Goal: Task Accomplishment & Management: Complete application form

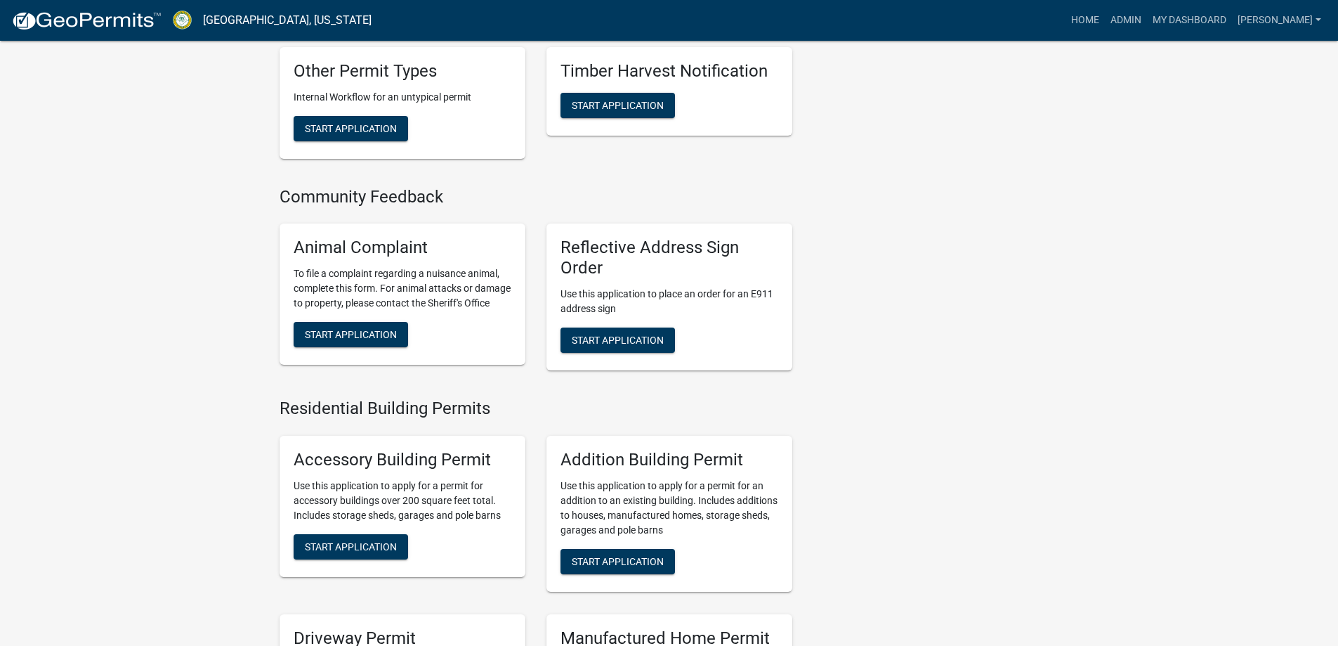
scroll to position [843, 0]
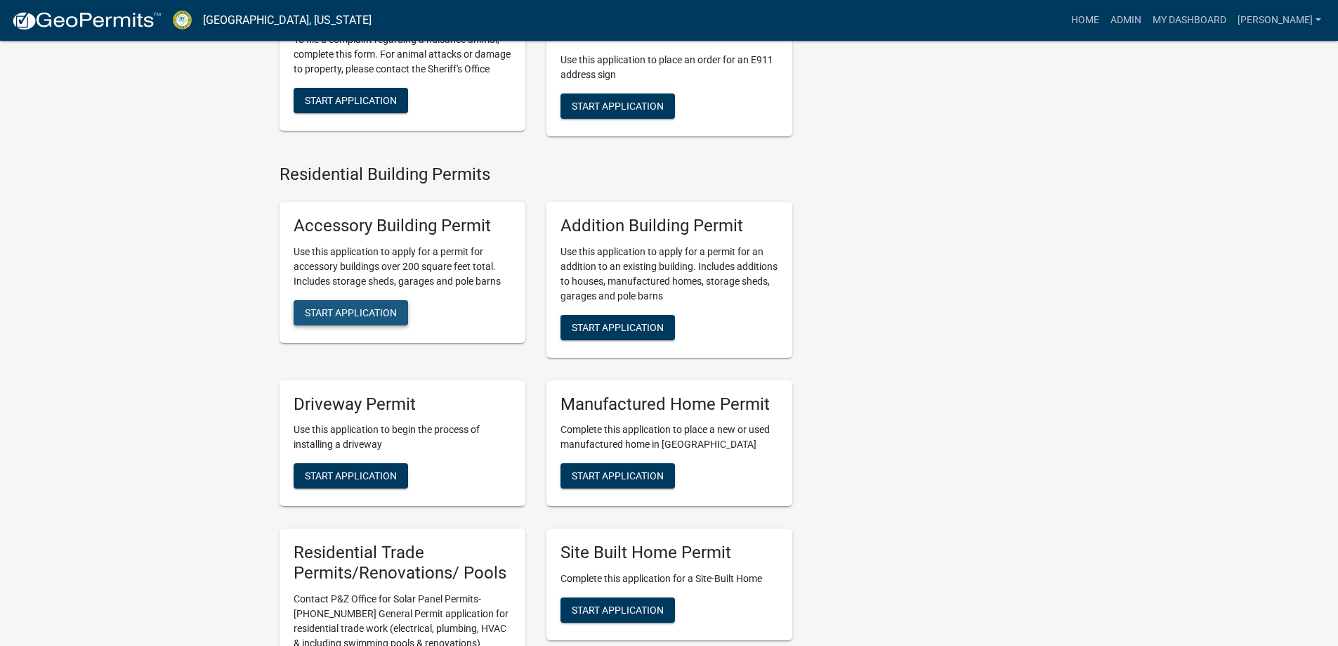
click at [370, 325] on button "Start Application" at bounding box center [351, 312] width 115 height 25
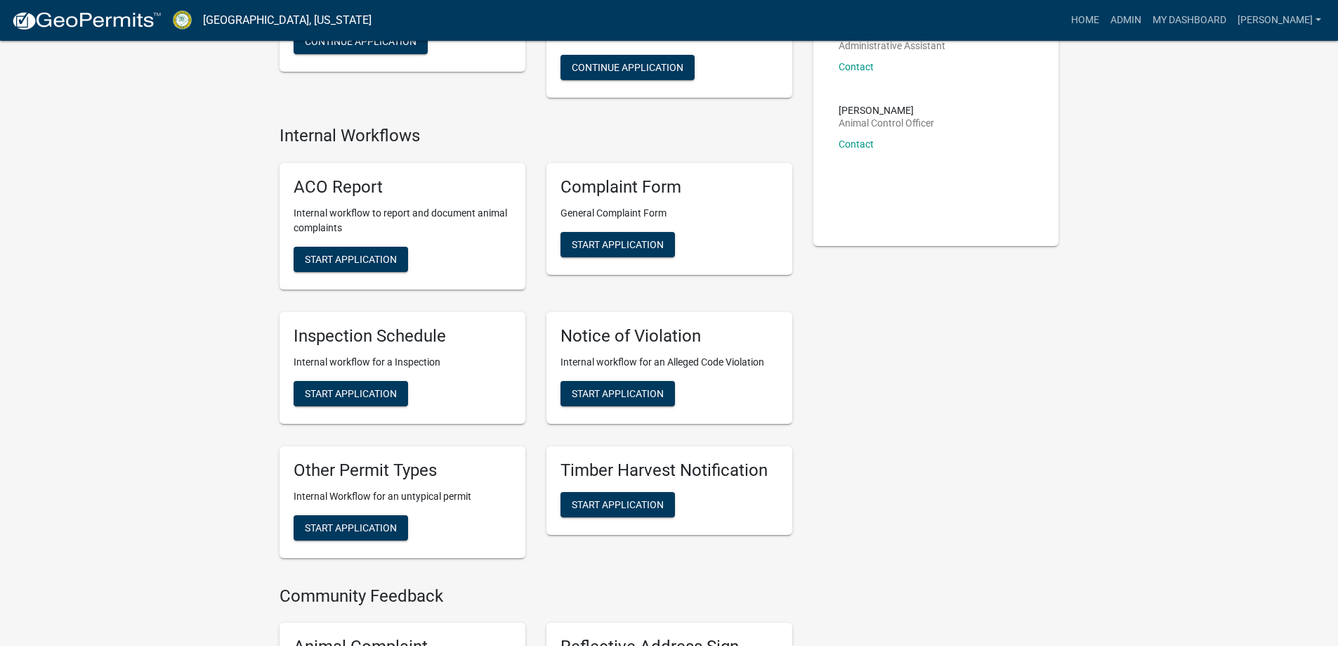
scroll to position [211, 0]
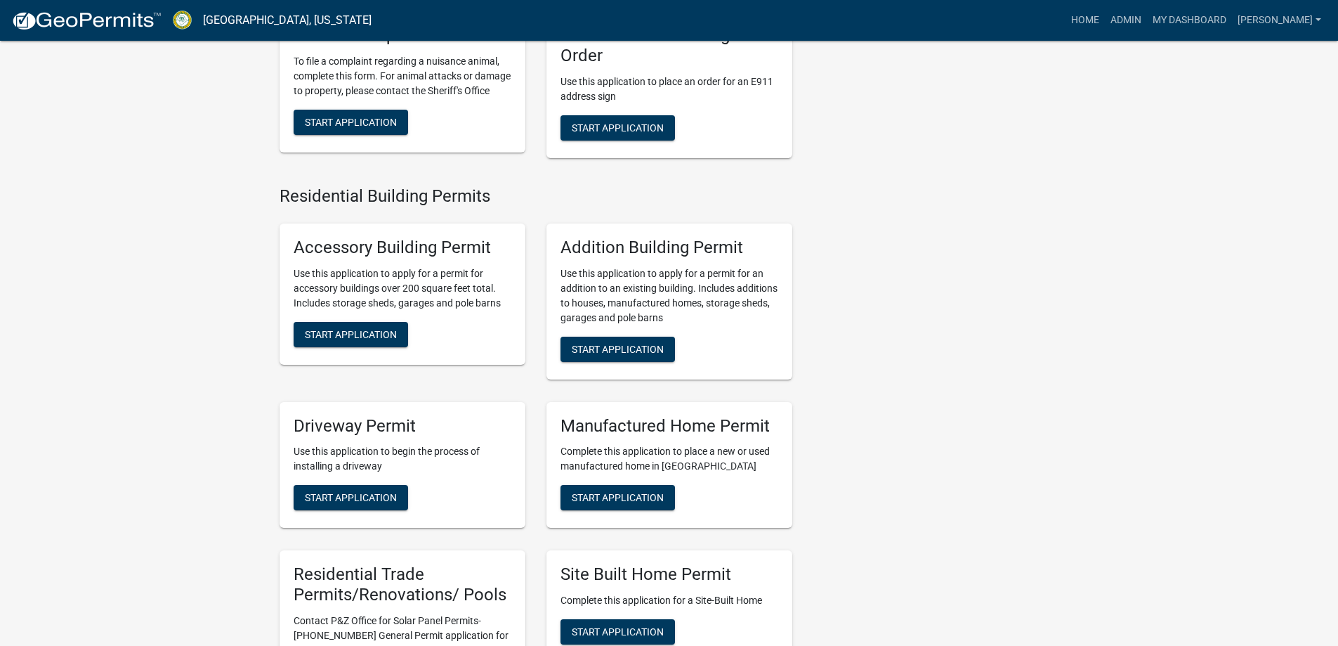
scroll to position [843, 0]
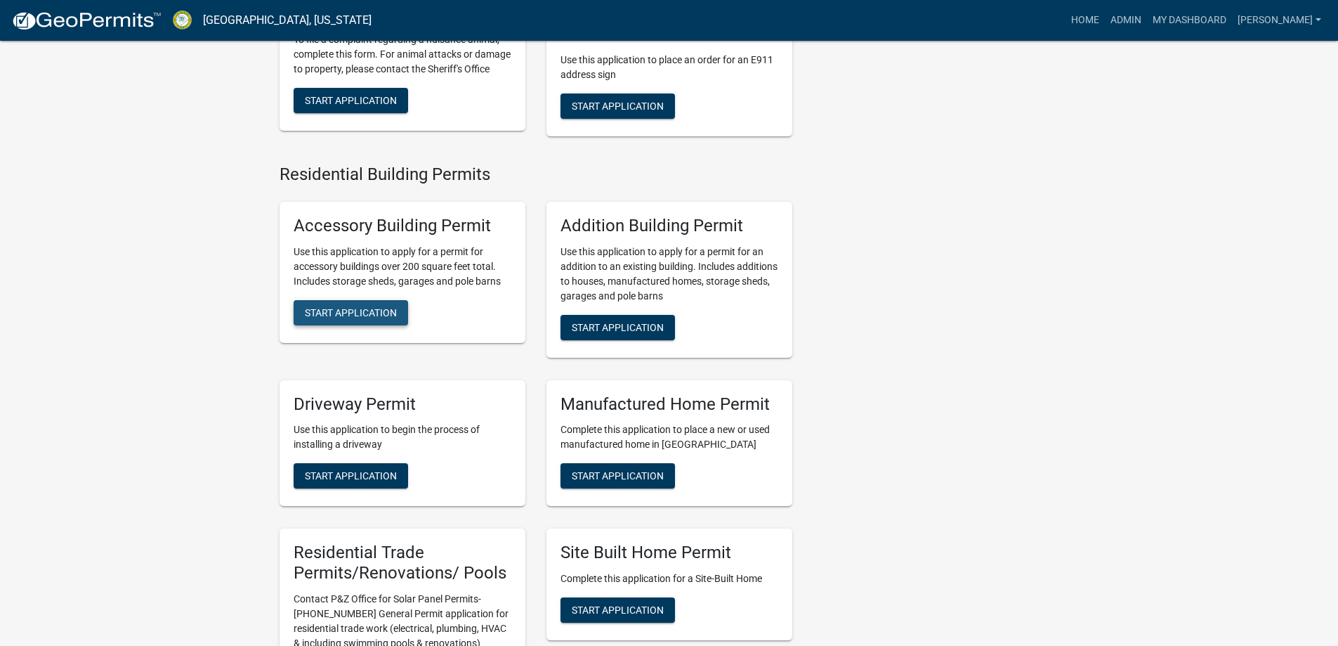
click at [387, 318] on span "Start Application" at bounding box center [351, 311] width 92 height 11
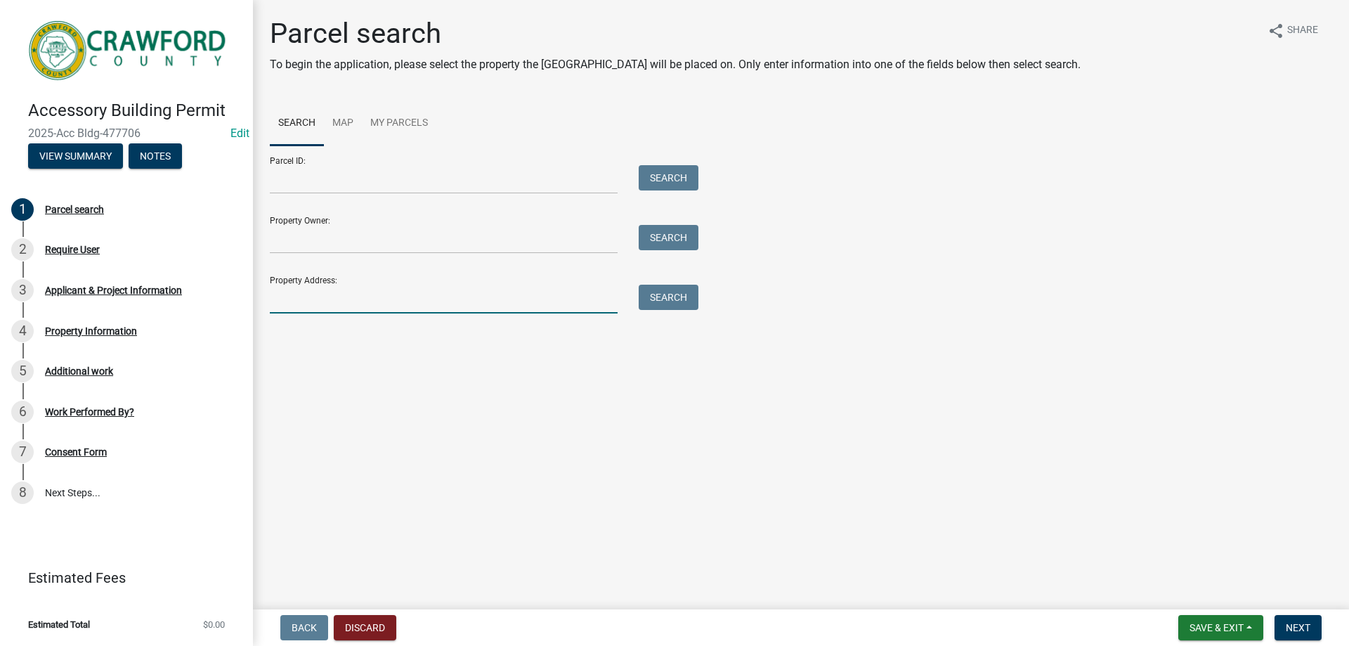
click at [332, 301] on input "Property Address:" at bounding box center [444, 299] width 348 height 29
type input "2677"
click at [665, 304] on button "Search" at bounding box center [669, 297] width 60 height 25
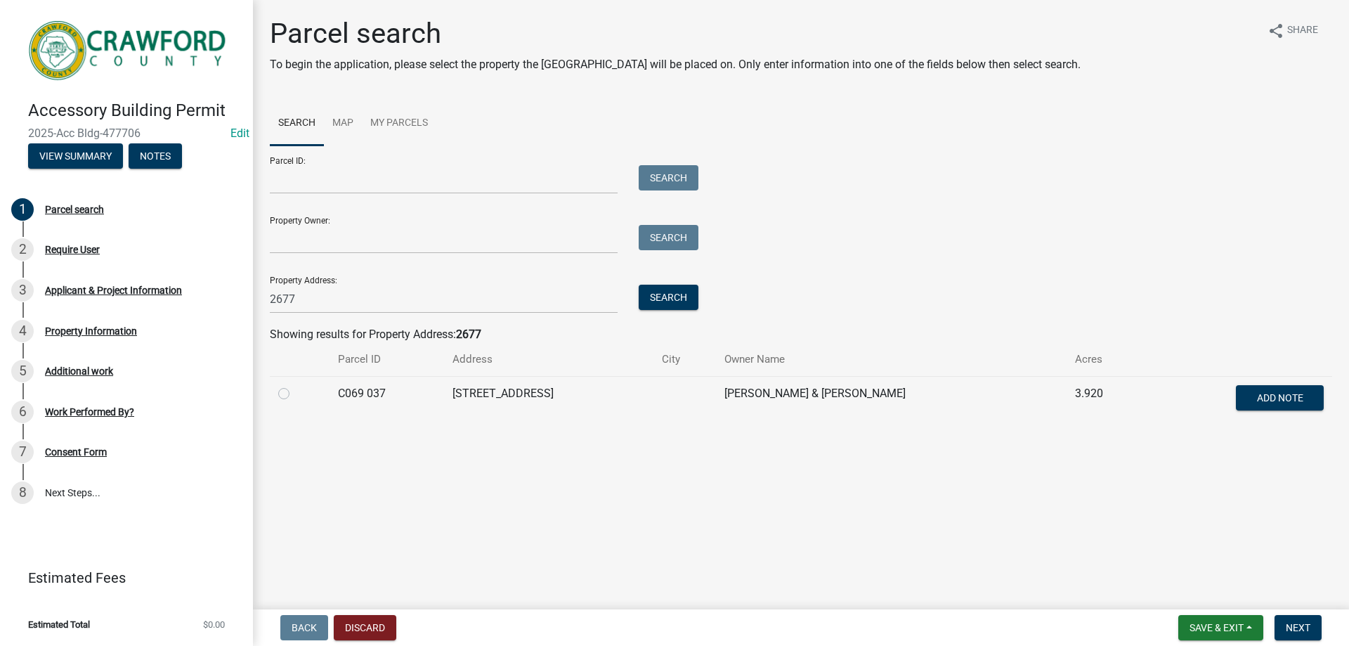
click at [295, 385] on label at bounding box center [295, 385] width 0 height 0
click at [295, 393] on 037 "radio" at bounding box center [299, 389] width 9 height 9
radio 037 "true"
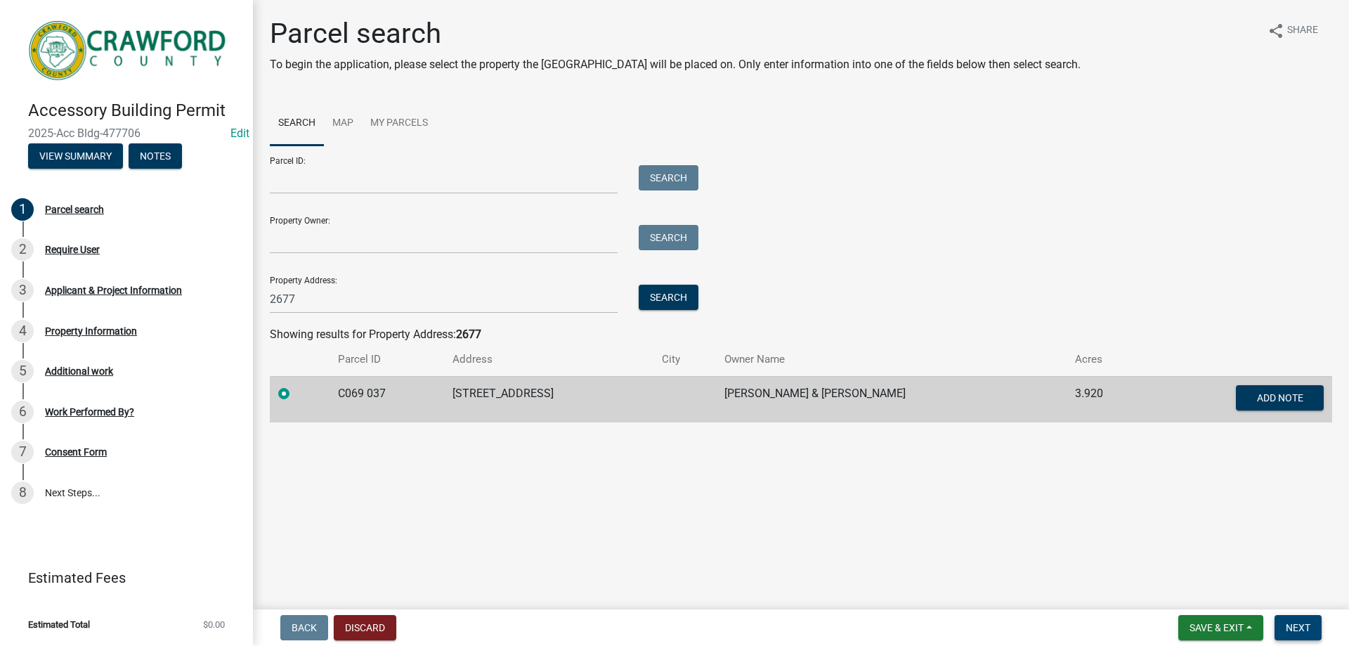
click at [1293, 625] on span "Next" at bounding box center [1298, 627] width 25 height 11
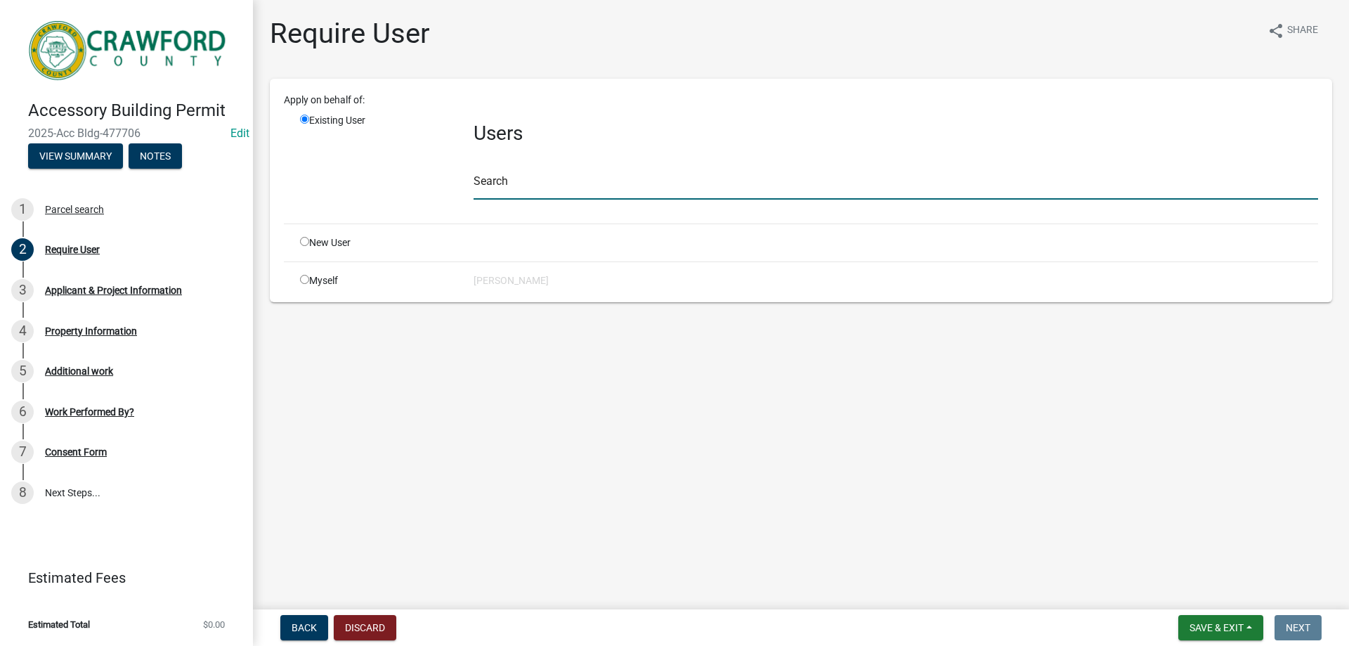
click at [563, 172] on input "text" at bounding box center [895, 185] width 844 height 29
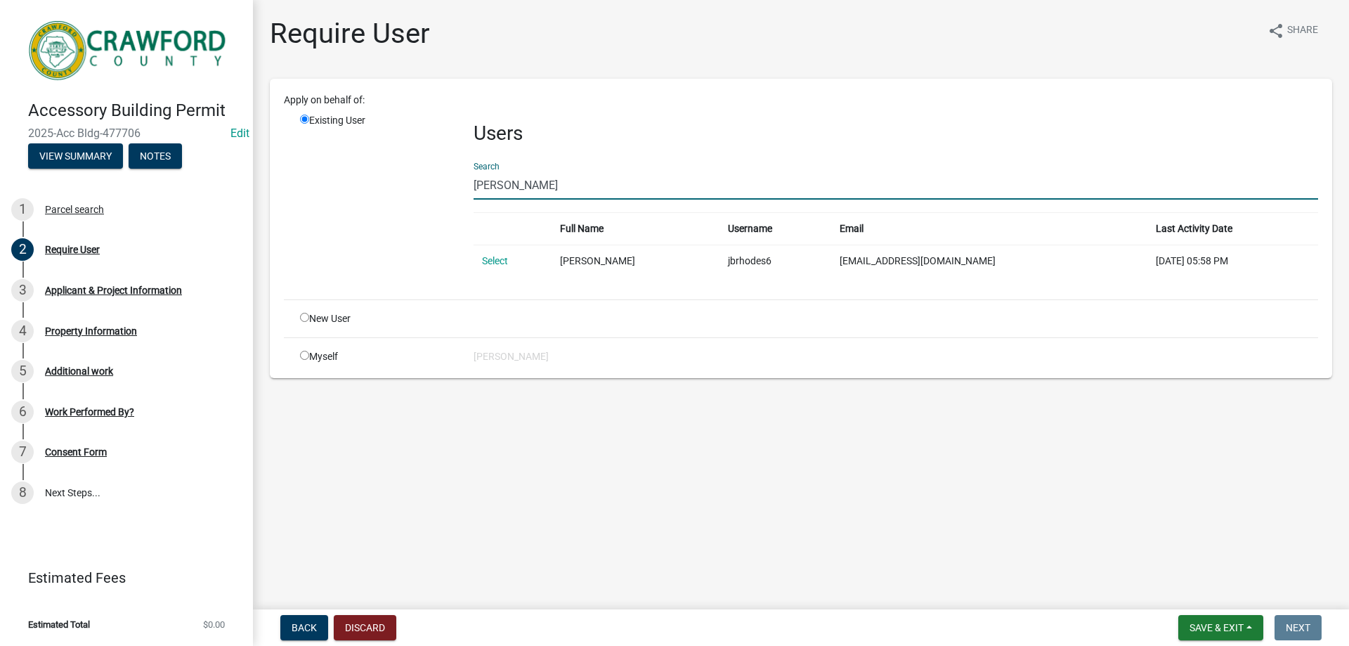
type input "joseph rhodes"
click at [305, 320] on input "radio" at bounding box center [304, 317] width 9 height 9
radio input "true"
radio input "false"
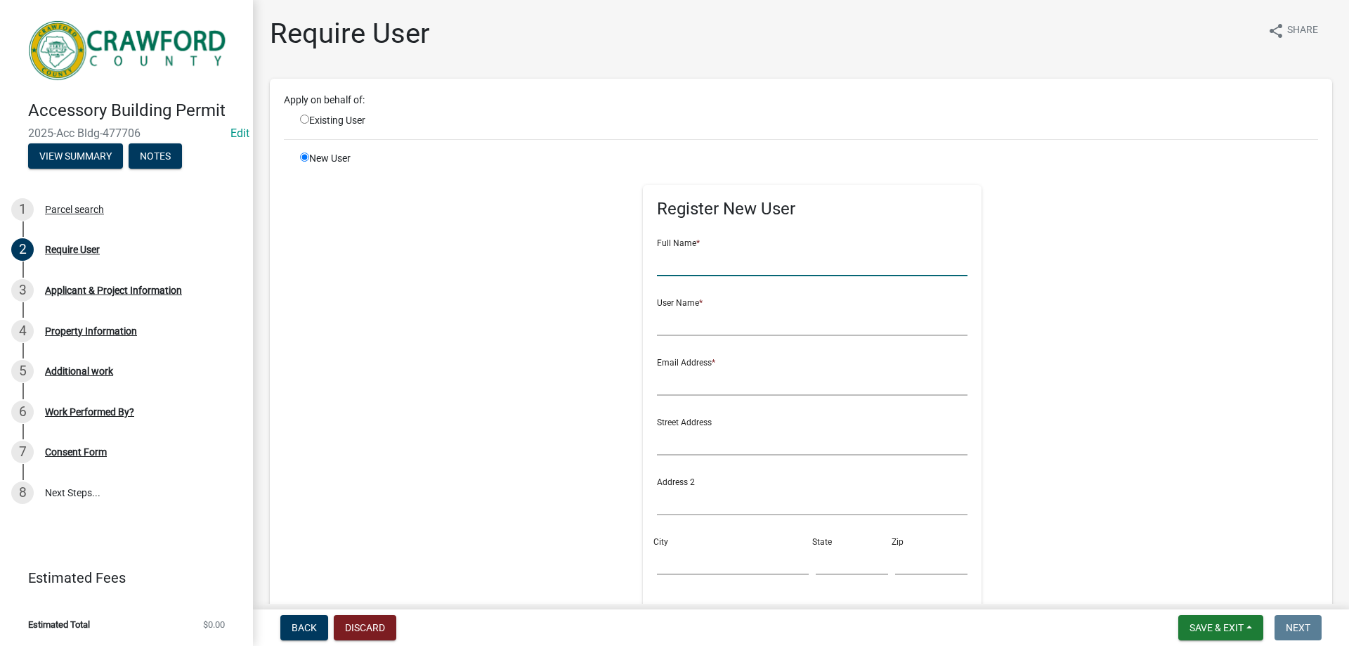
click at [685, 267] on input "text" at bounding box center [812, 261] width 311 height 29
type input "Joseph Rhodes"
type input "jjrhodes"
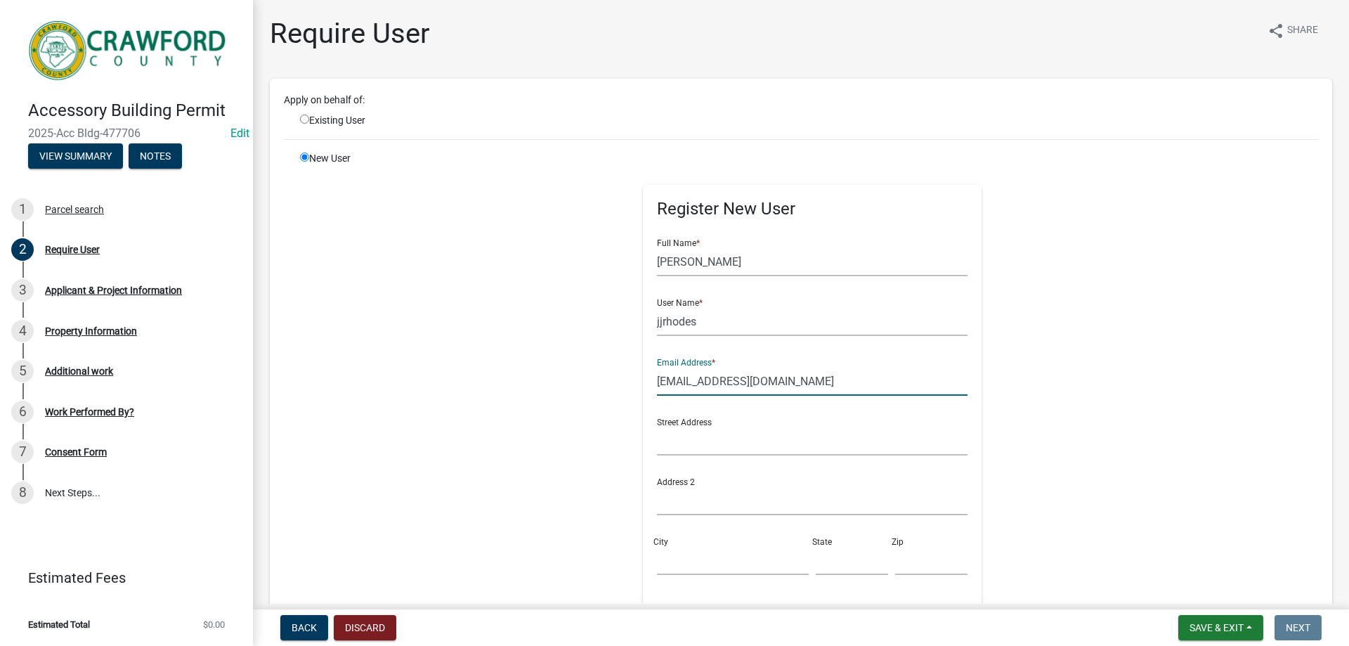
type input "jrhodes2740@gmail.com"
type input "1385 Old Knoxville Rg"
type input "R"
type input "Knoxville"
type input "Ga"
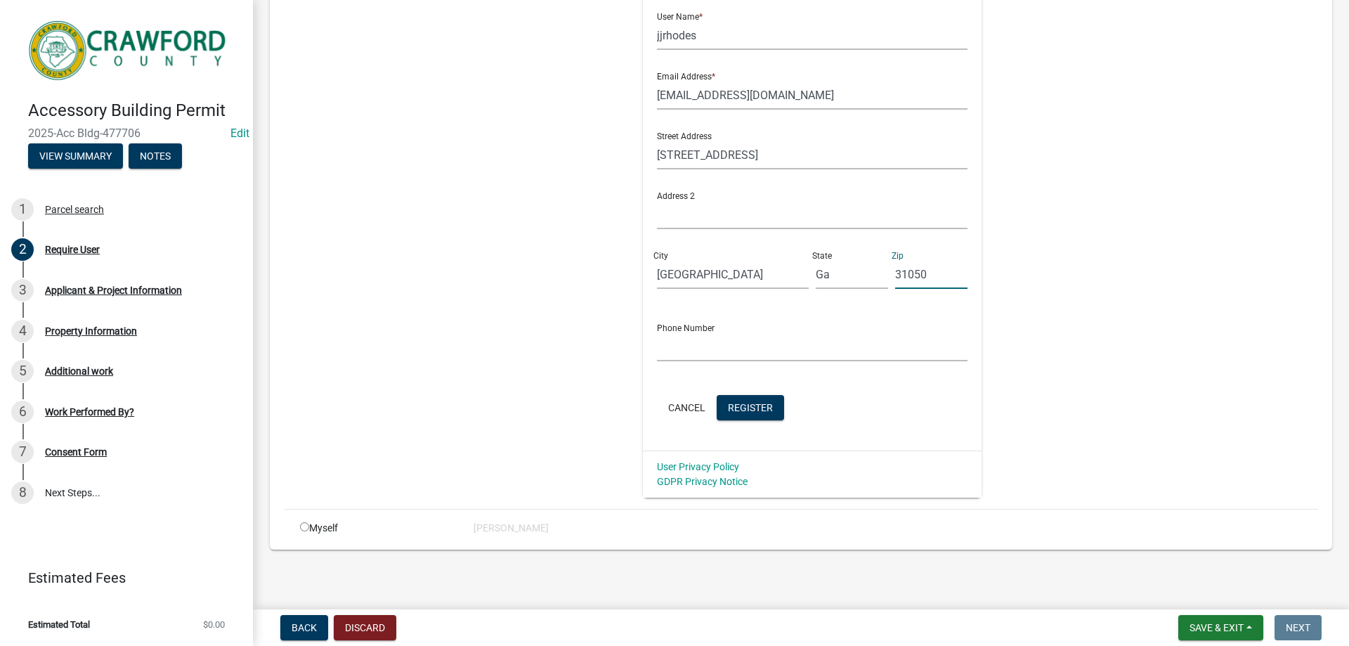
scroll to position [287, 0]
type input "31050"
click at [746, 410] on span "Register" at bounding box center [750, 405] width 45 height 11
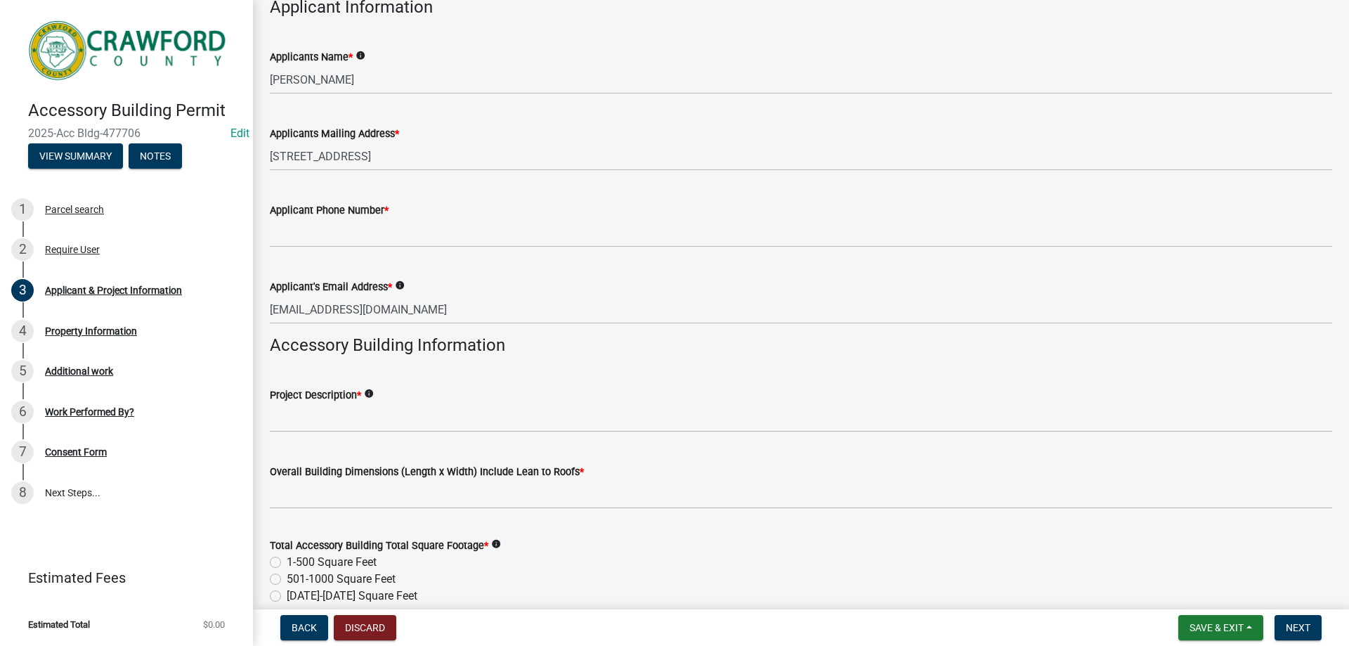
scroll to position [140, 0]
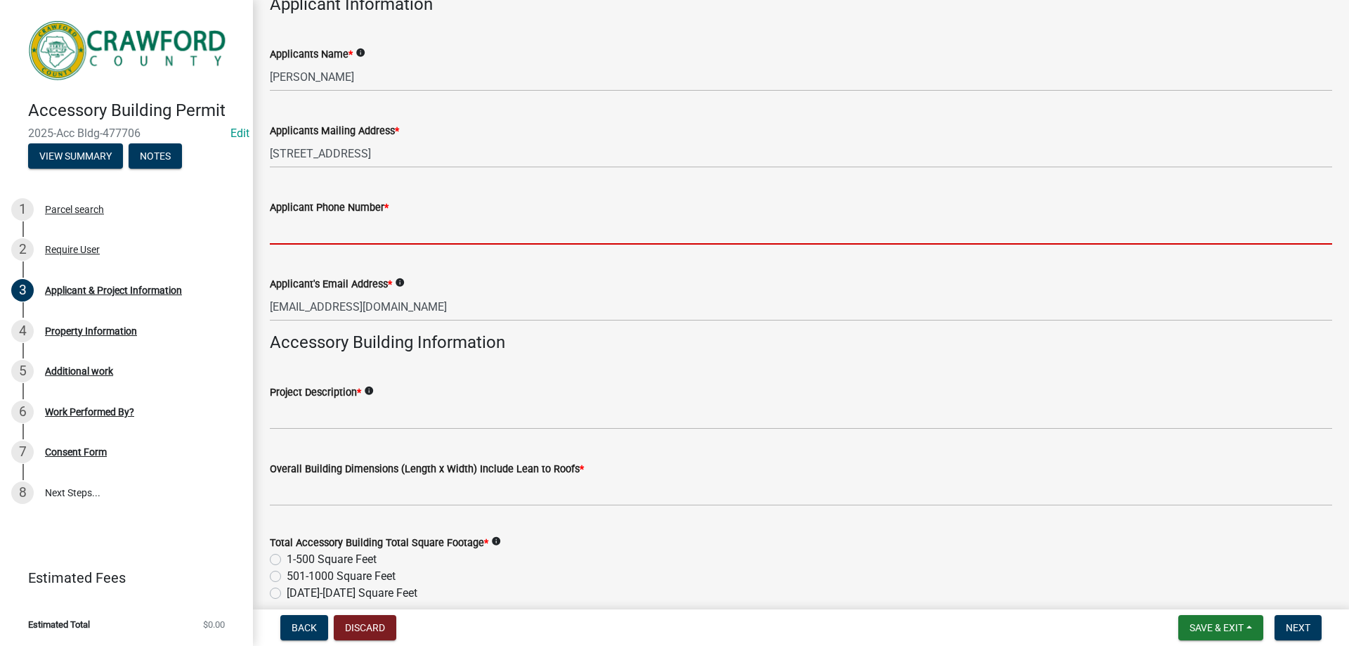
click at [340, 230] on input "Applicant Phone Number *" at bounding box center [801, 230] width 1062 height 29
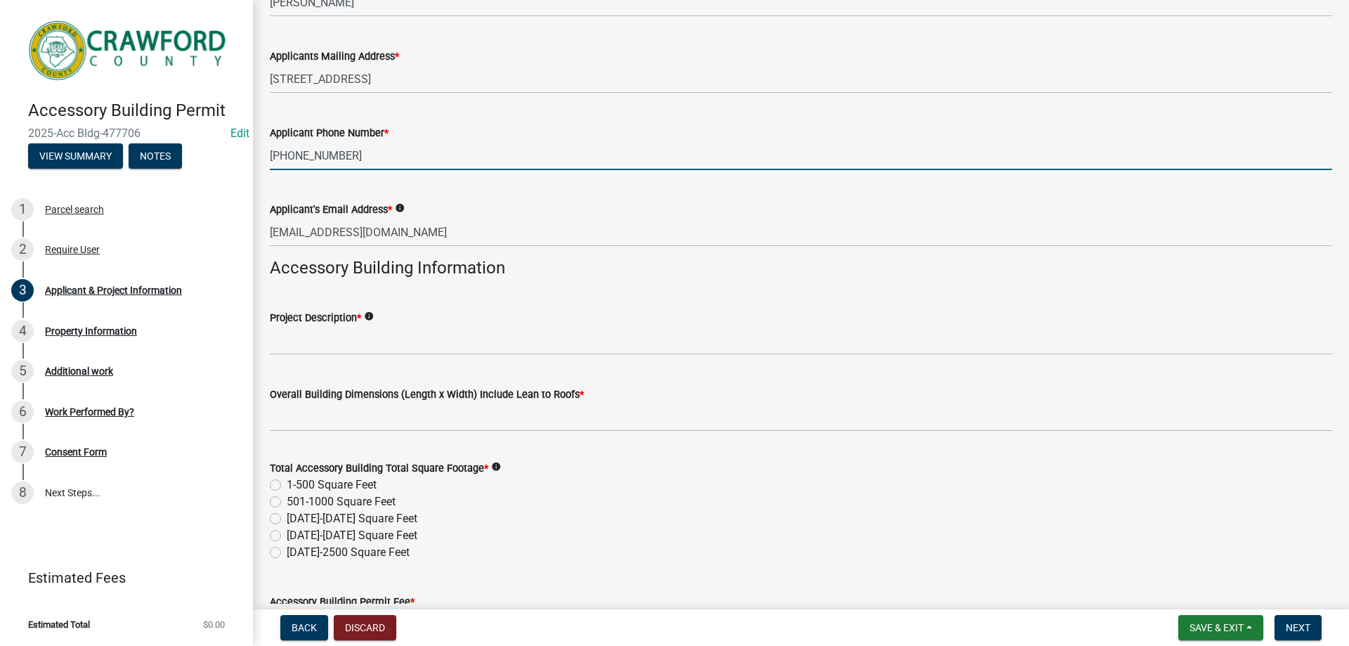
scroll to position [281, 0]
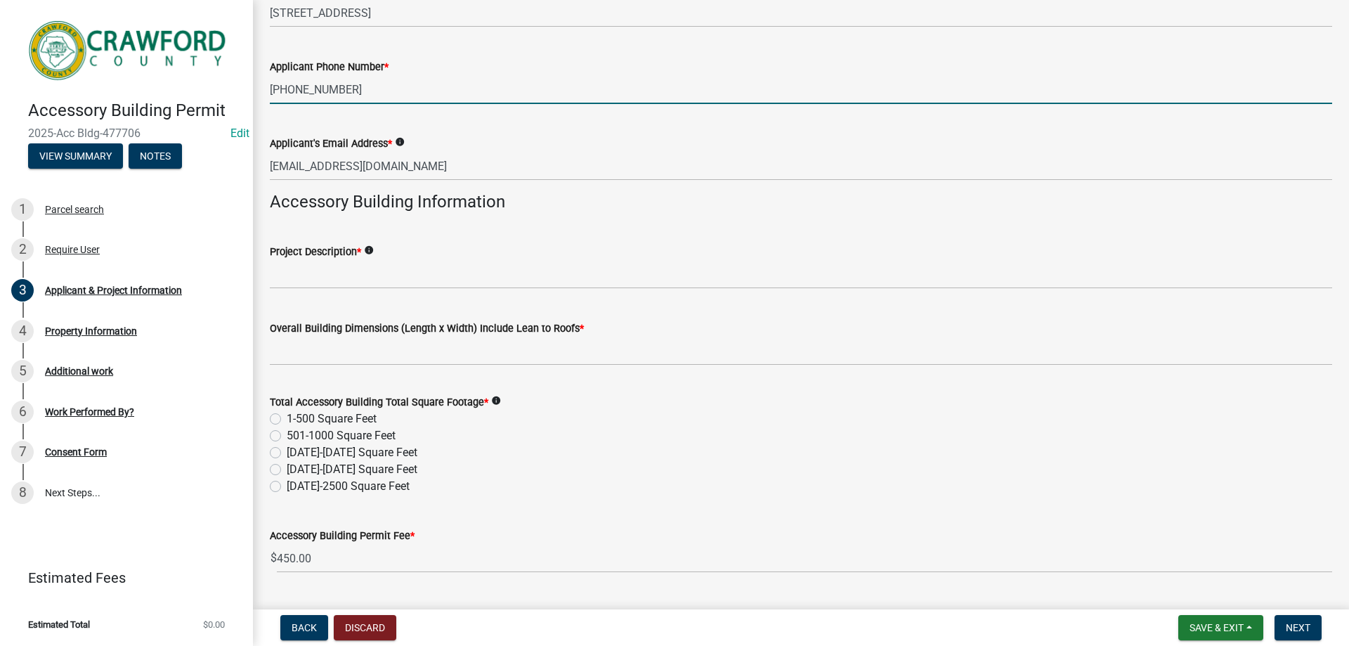
type input "478-214-0759"
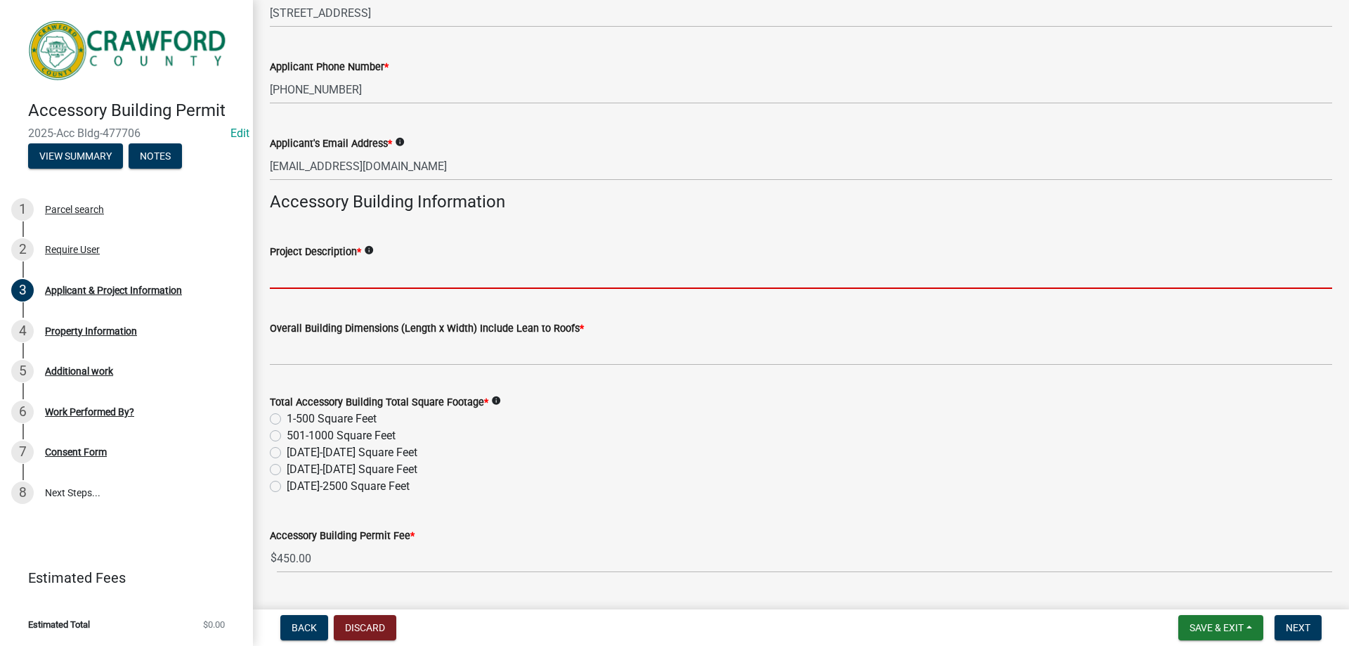
click at [379, 278] on input "Project Description *" at bounding box center [801, 274] width 1062 height 29
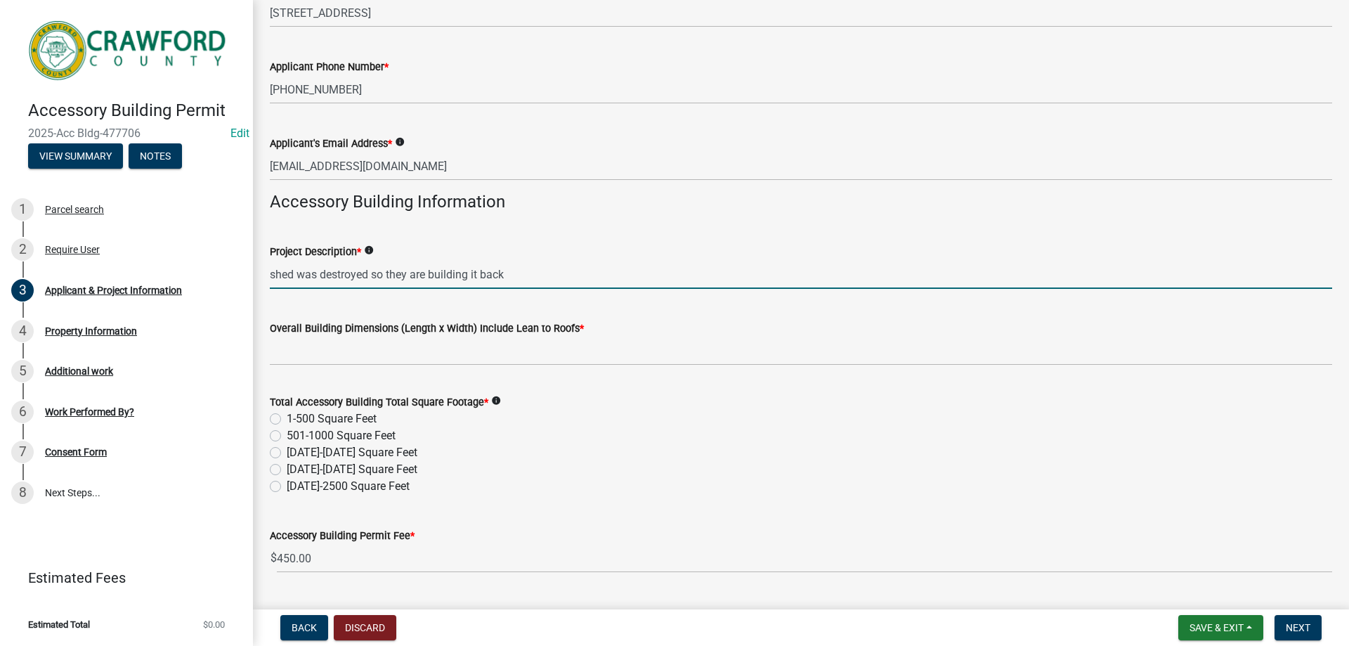
type input "shed was destroyed so they are building it back"
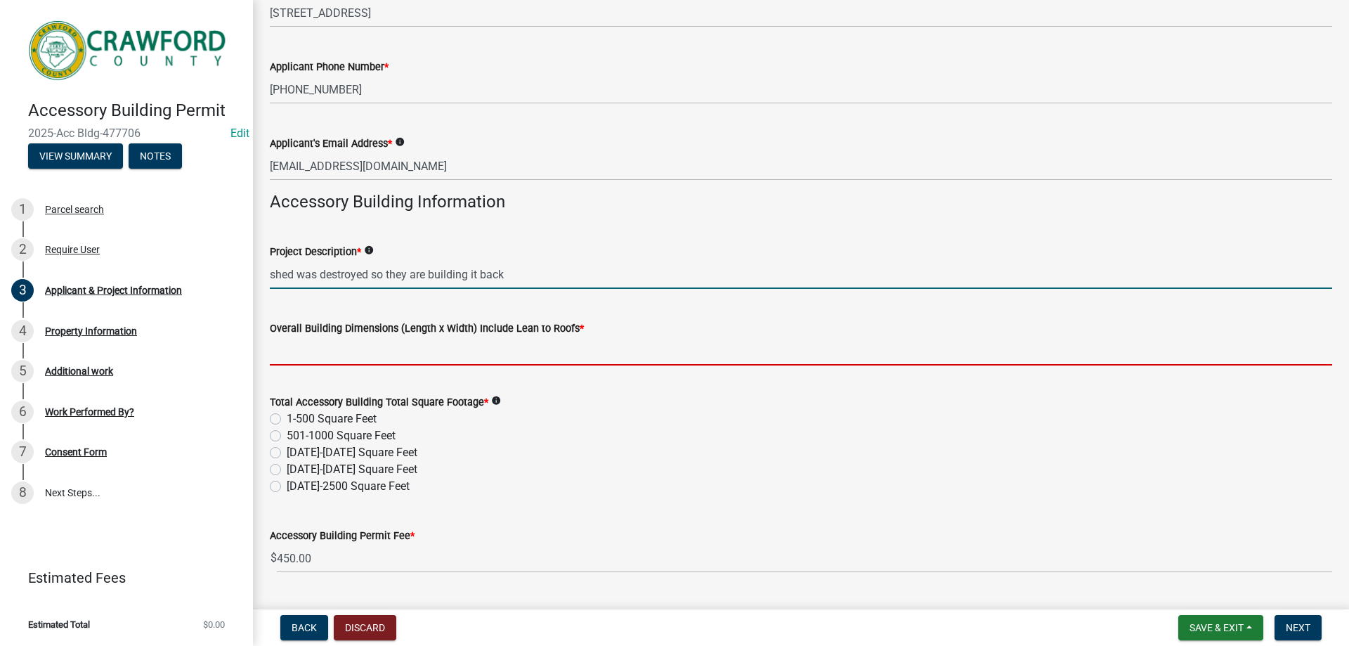
click at [387, 357] on input "Overall Building Dimensions (Length x Width) Include Lean to Roofs *" at bounding box center [801, 350] width 1062 height 29
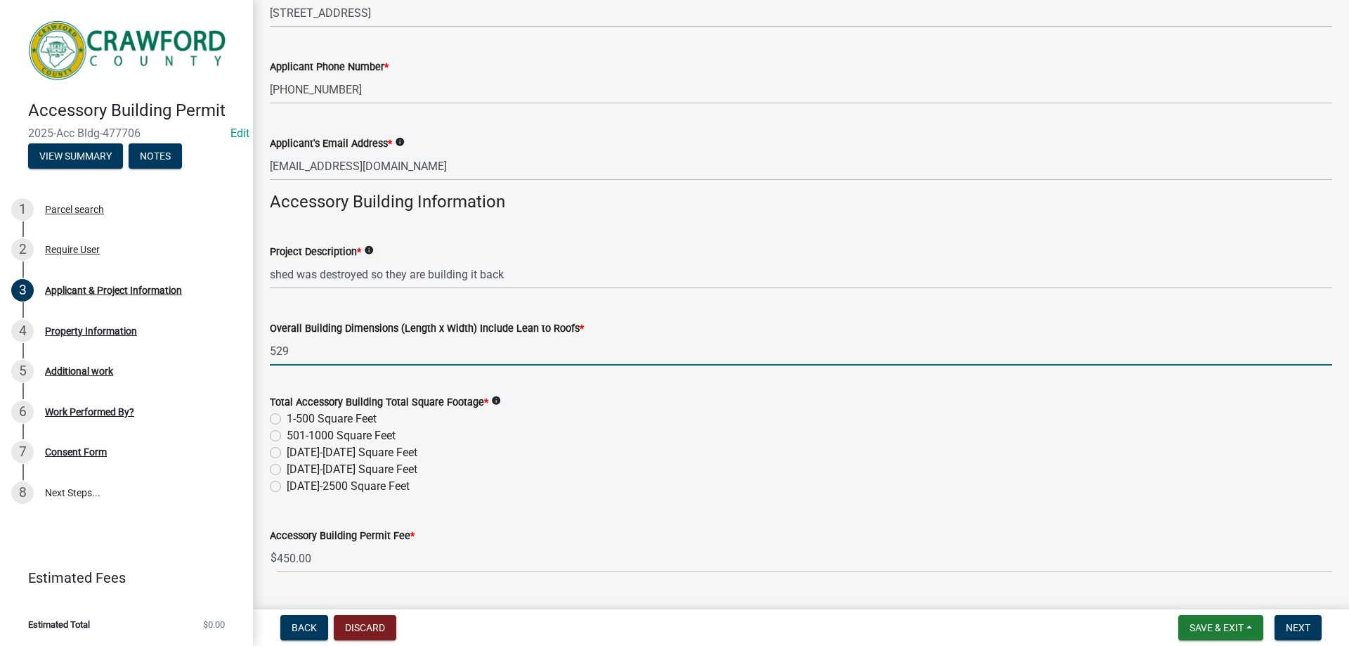
type input "529"
click at [510, 449] on div "1001-1500 Square Feet" at bounding box center [801, 452] width 1062 height 17
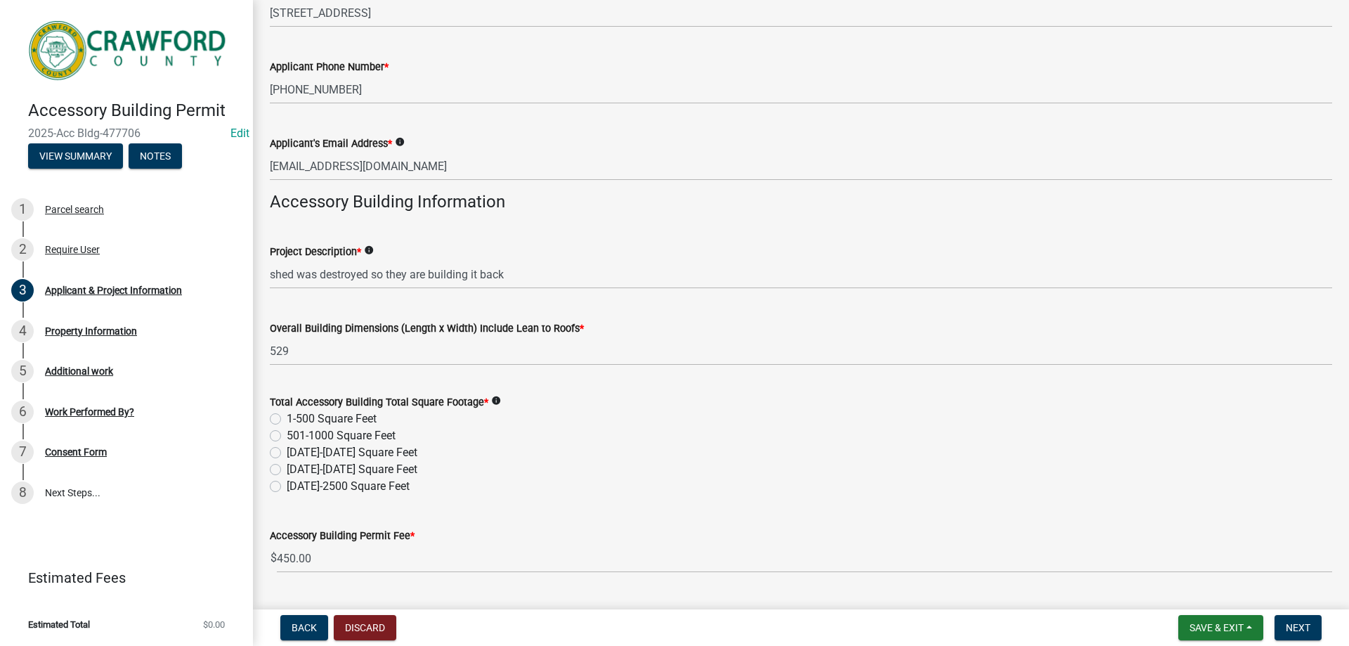
click at [287, 438] on label "501-1000 Square Feet" at bounding box center [341, 435] width 109 height 17
click at [287, 436] on input "501-1000 Square Feet" at bounding box center [291, 431] width 9 height 9
radio input "true"
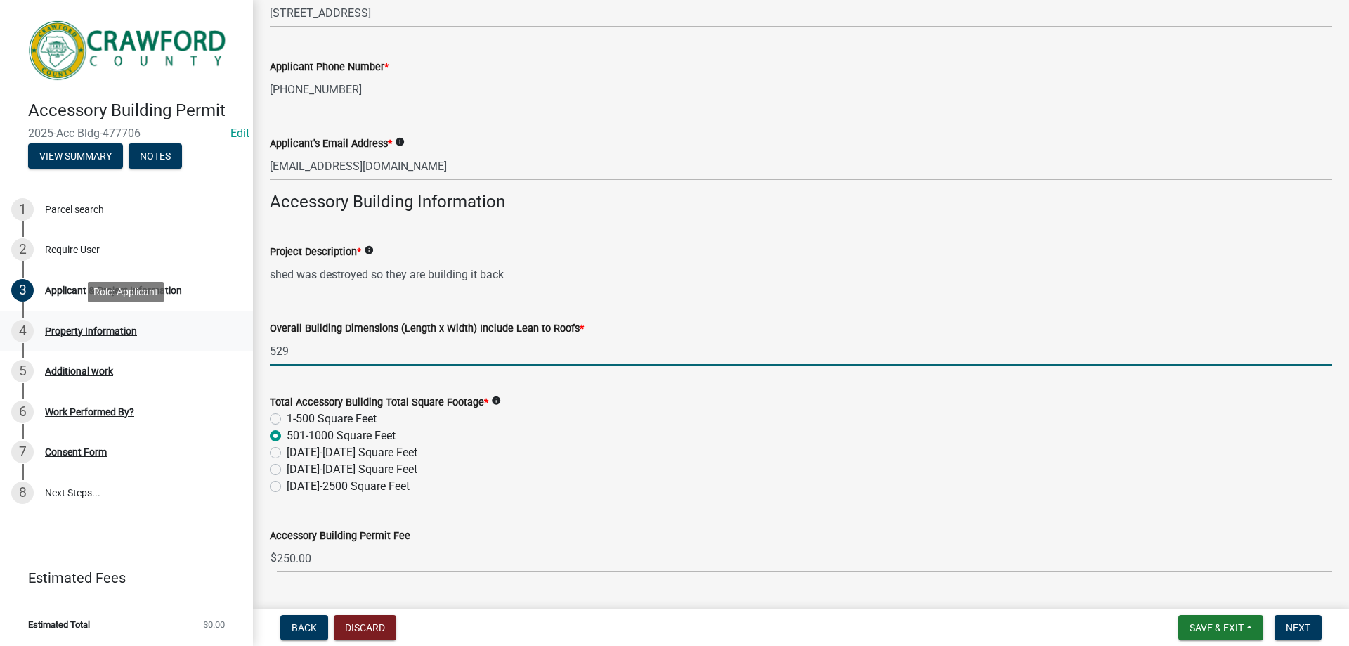
drag, startPoint x: 314, startPoint y: 348, endPoint x: 207, endPoint y: 350, distance: 107.5
click at [207, 350] on div "Accessory Building Permit 2025-Acc Bldg-477706 Edit View Summary Notes 1 Parcel…" at bounding box center [674, 323] width 1349 height 646
click at [282, 352] on input "234 x 24" at bounding box center [801, 350] width 1062 height 29
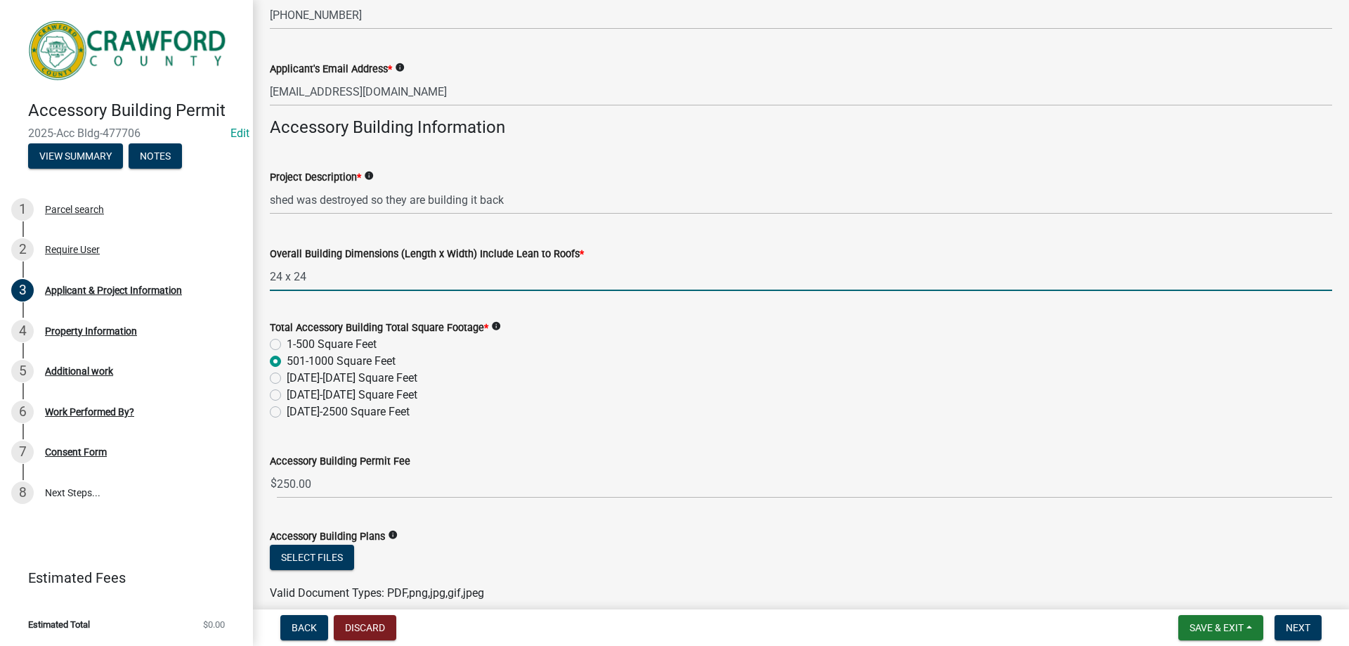
scroll to position [421, 0]
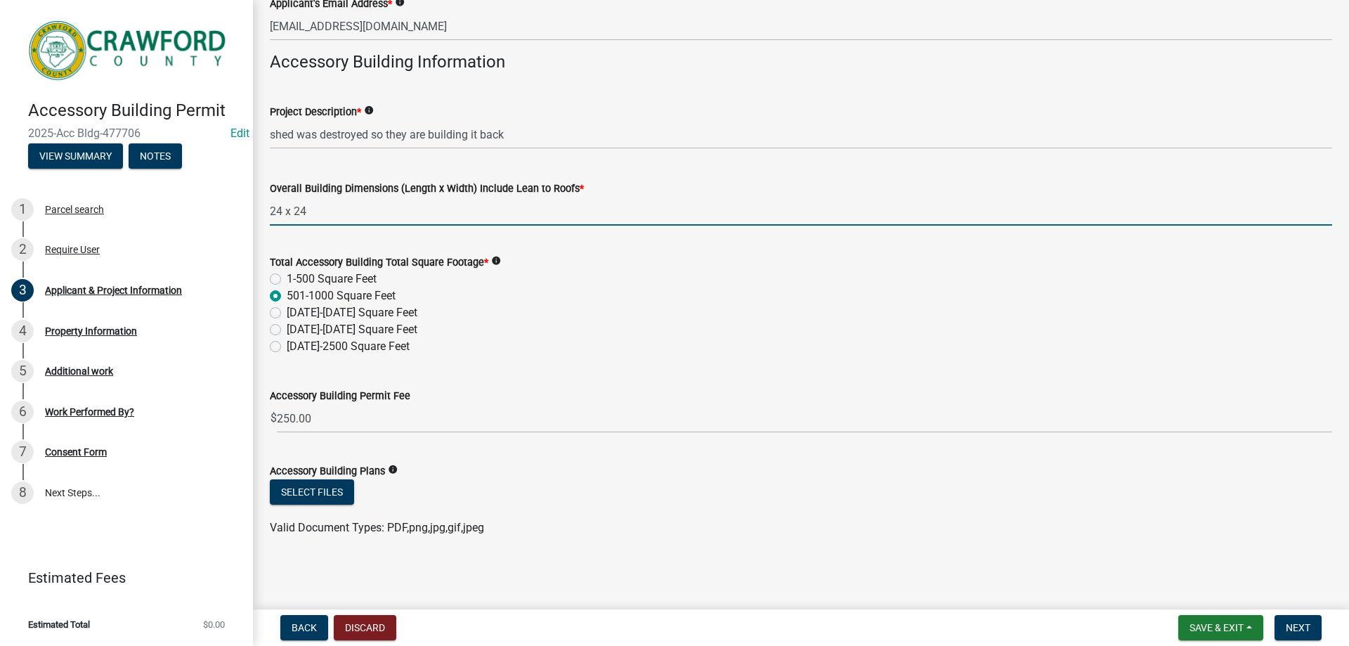
type input "24 x 24"
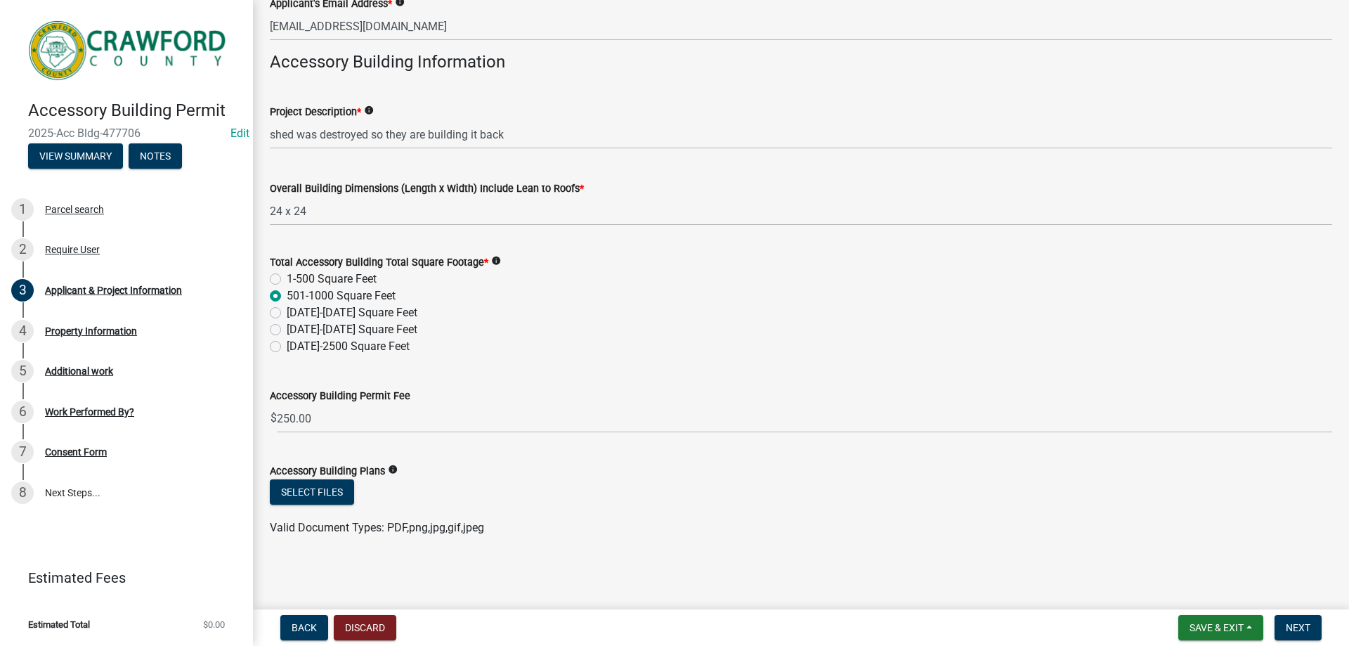
click at [523, 471] on div "Accessory Building Plans info" at bounding box center [801, 470] width 1062 height 17
click at [1305, 629] on span "Next" at bounding box center [1298, 627] width 25 height 11
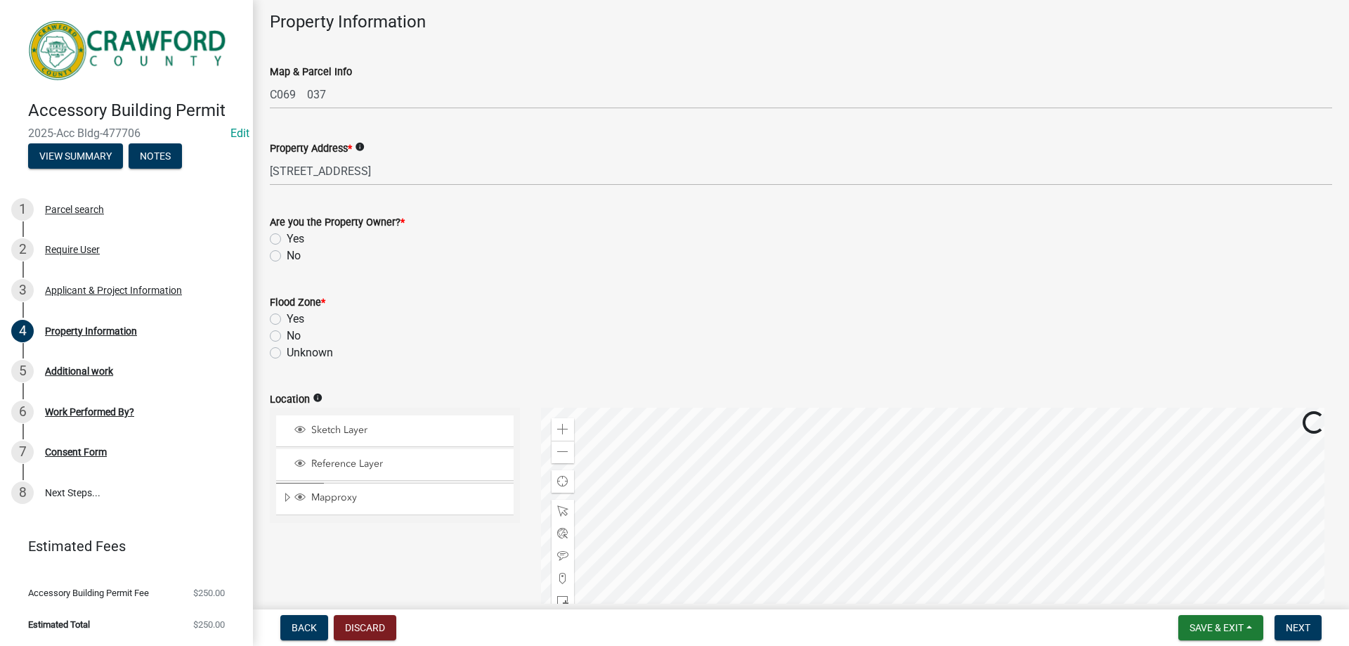
scroll to position [211, 0]
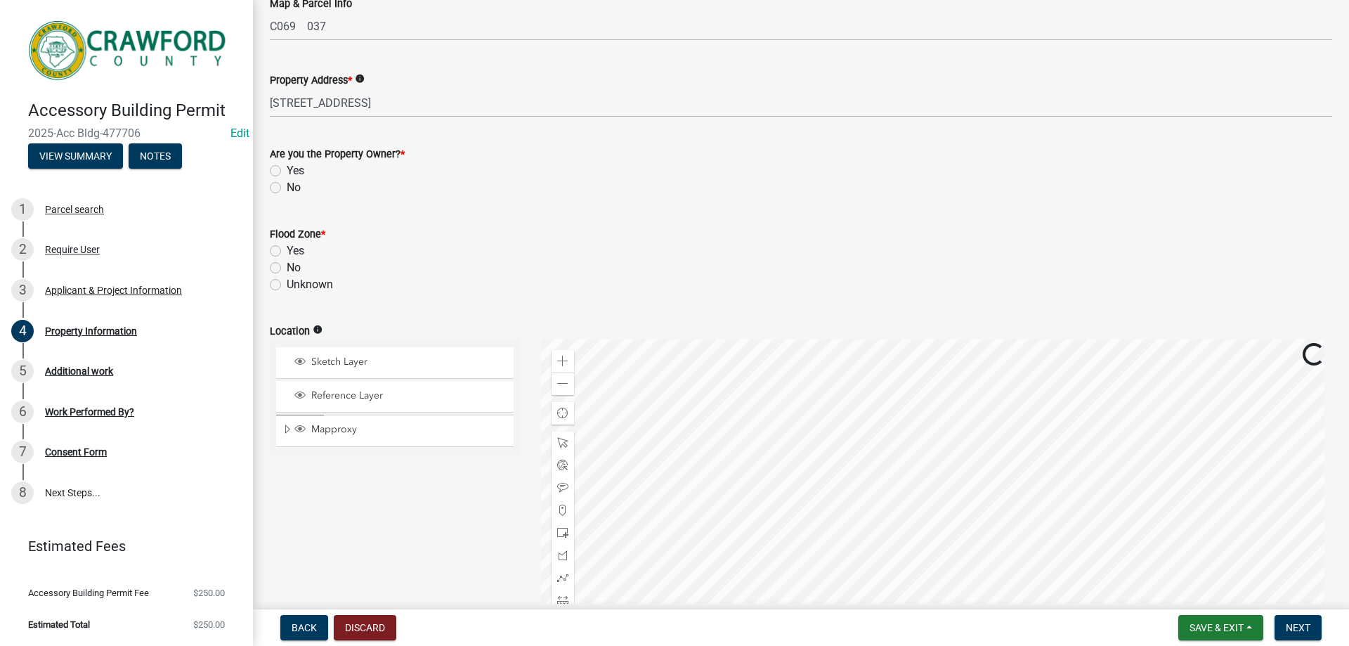
click at [287, 189] on label "No" at bounding box center [294, 187] width 14 height 17
click at [287, 188] on input "No" at bounding box center [291, 183] width 9 height 9
radio input "true"
click at [287, 270] on label "No" at bounding box center [294, 267] width 14 height 17
click at [287, 268] on input "No" at bounding box center [291, 263] width 9 height 9
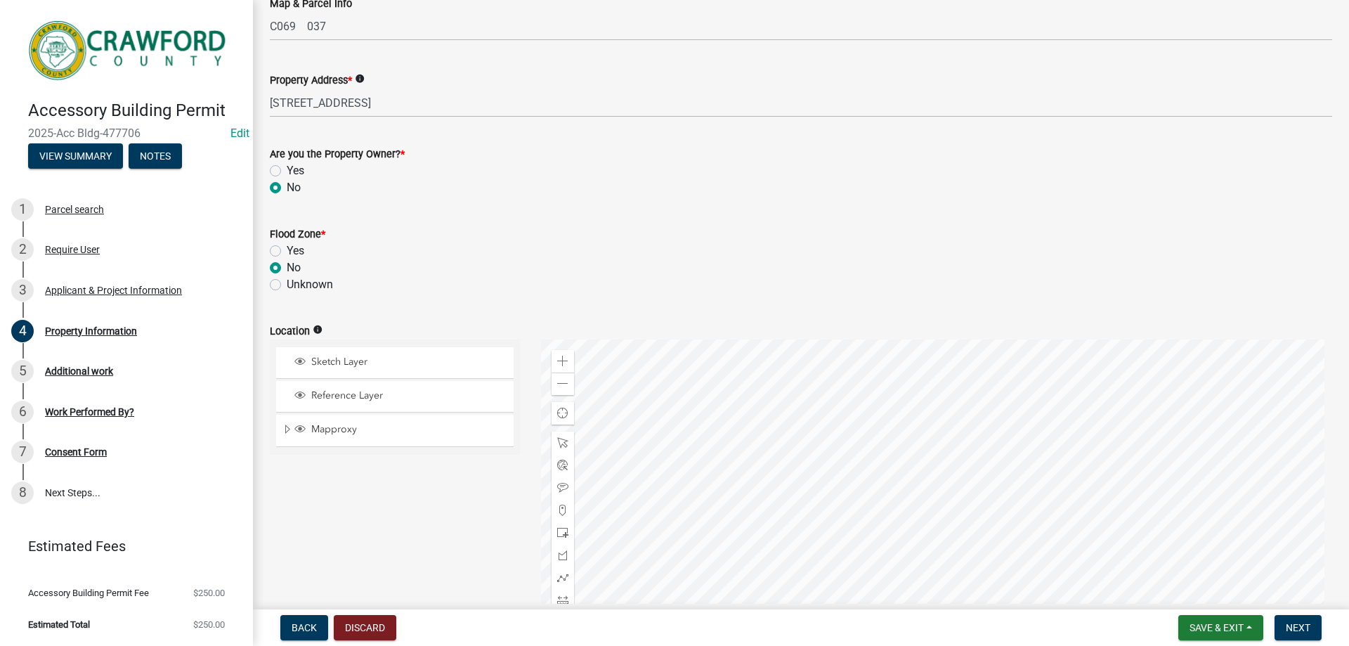
radio input "true"
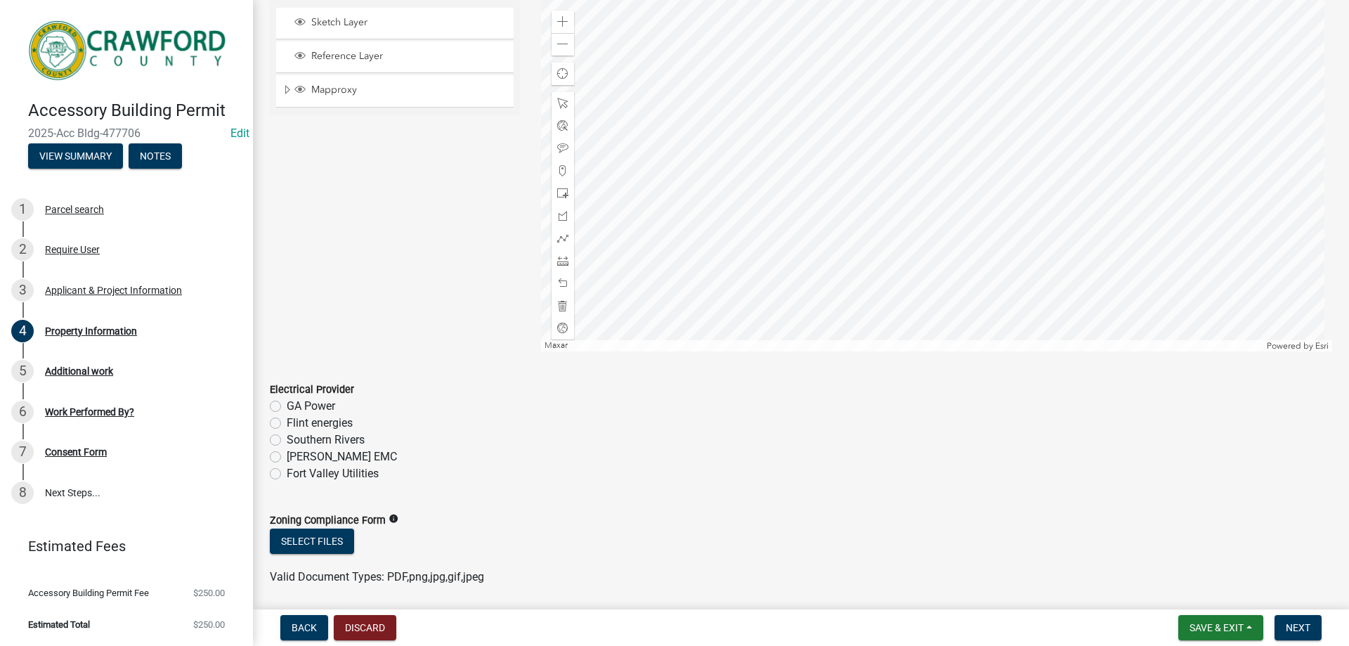
scroll to position [599, 0]
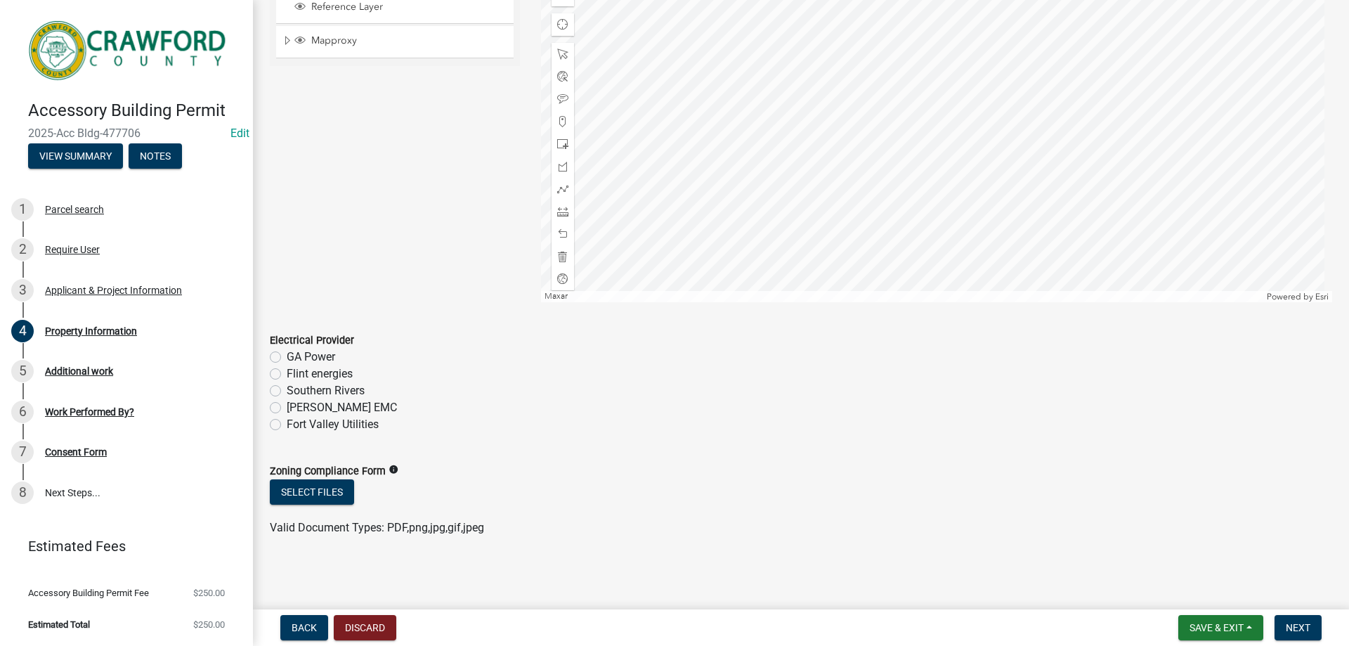
click at [313, 372] on label "Flint energies" at bounding box center [320, 373] width 66 height 17
click at [296, 372] on input "Flint energies" at bounding box center [291, 369] width 9 height 9
radio input "true"
click at [1309, 632] on span "Next" at bounding box center [1298, 627] width 25 height 11
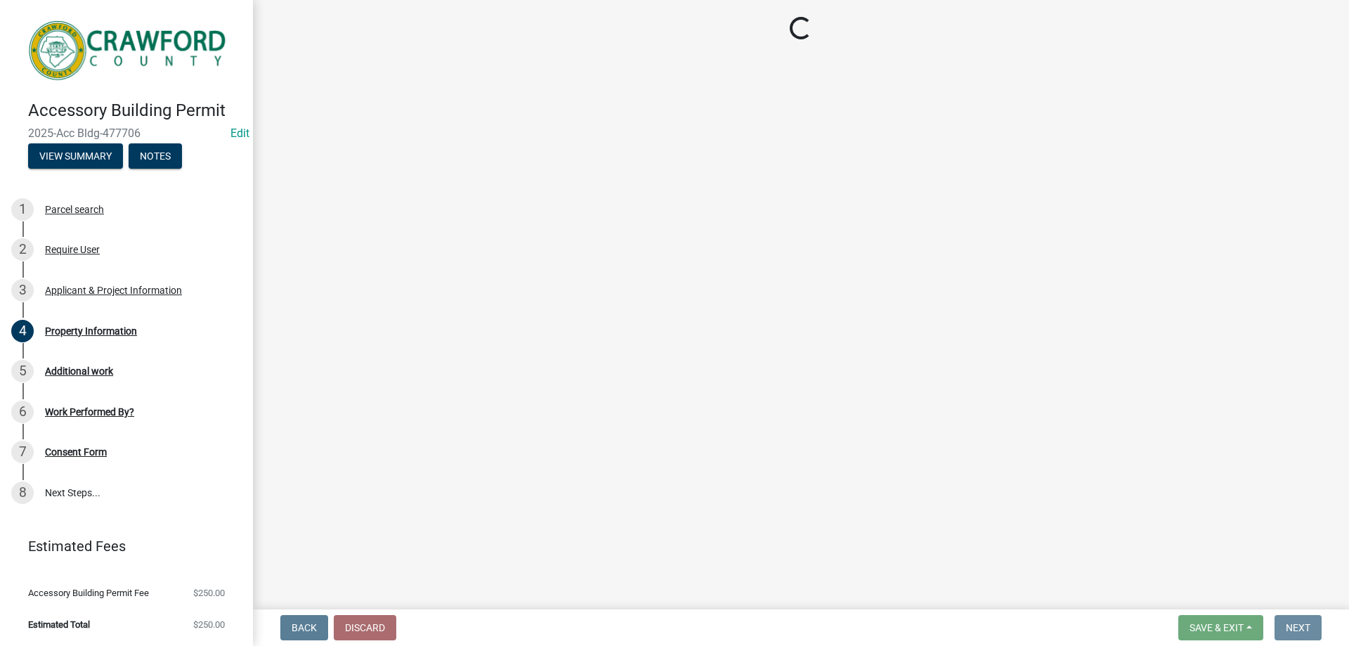
scroll to position [0, 0]
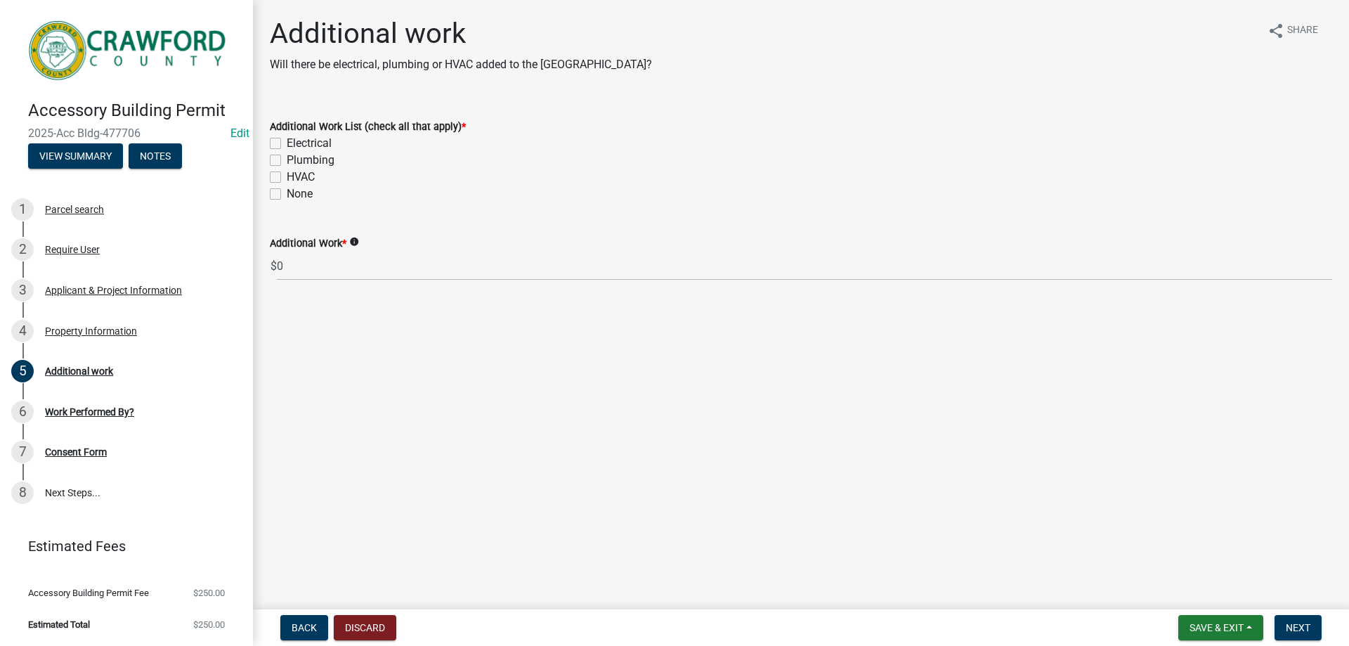
click at [287, 197] on label "None" at bounding box center [300, 193] width 26 height 17
click at [287, 195] on input "None" at bounding box center [291, 189] width 9 height 9
checkbox input "true"
checkbox input "false"
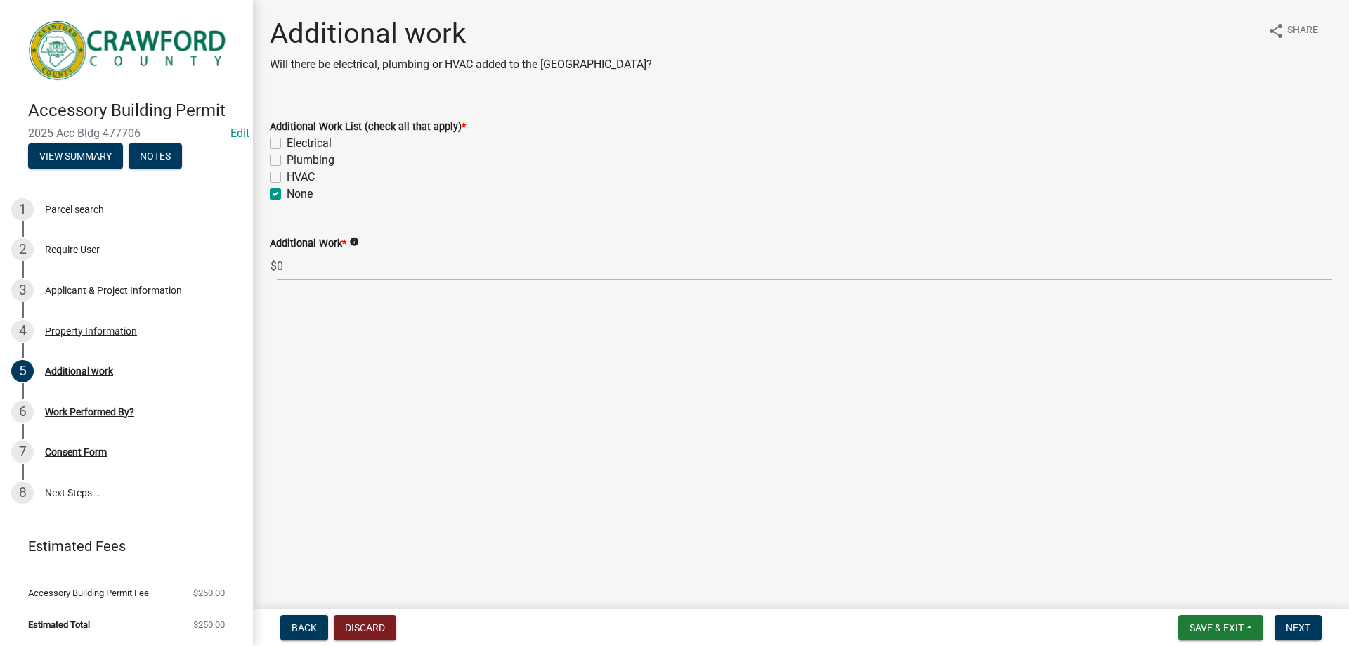
checkbox input "false"
checkbox input "true"
click at [1302, 627] on span "Next" at bounding box center [1298, 627] width 25 height 11
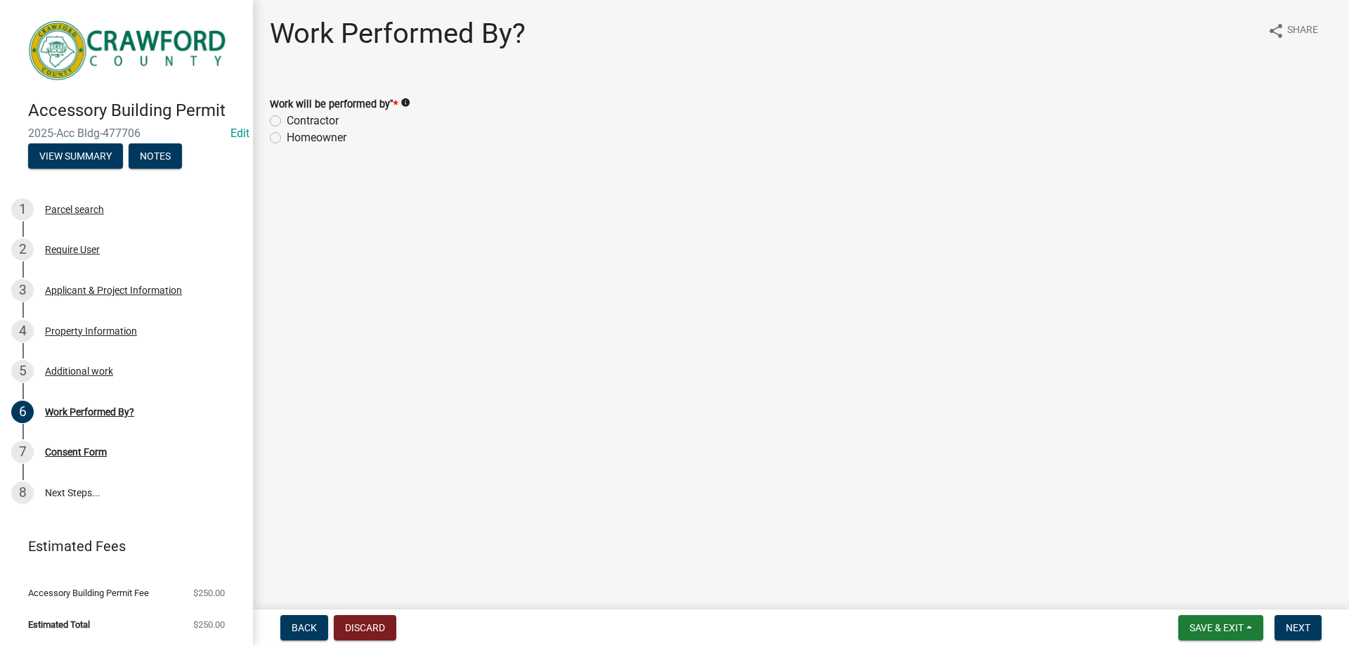
click at [287, 139] on label "Homeowner" at bounding box center [317, 137] width 60 height 17
click at [287, 138] on input "Homeowner" at bounding box center [291, 133] width 9 height 9
radio input "true"
click at [1300, 624] on span "Next" at bounding box center [1298, 627] width 25 height 11
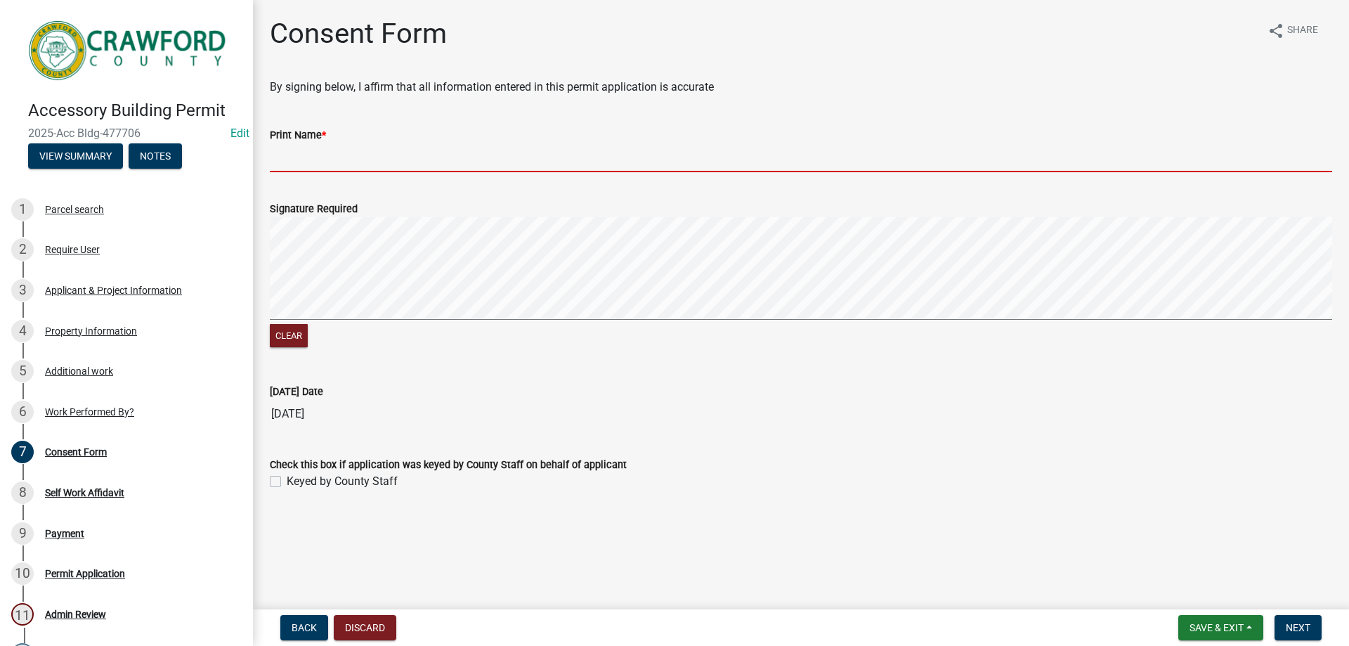
click at [322, 155] on input "Print Name *" at bounding box center [801, 157] width 1062 height 29
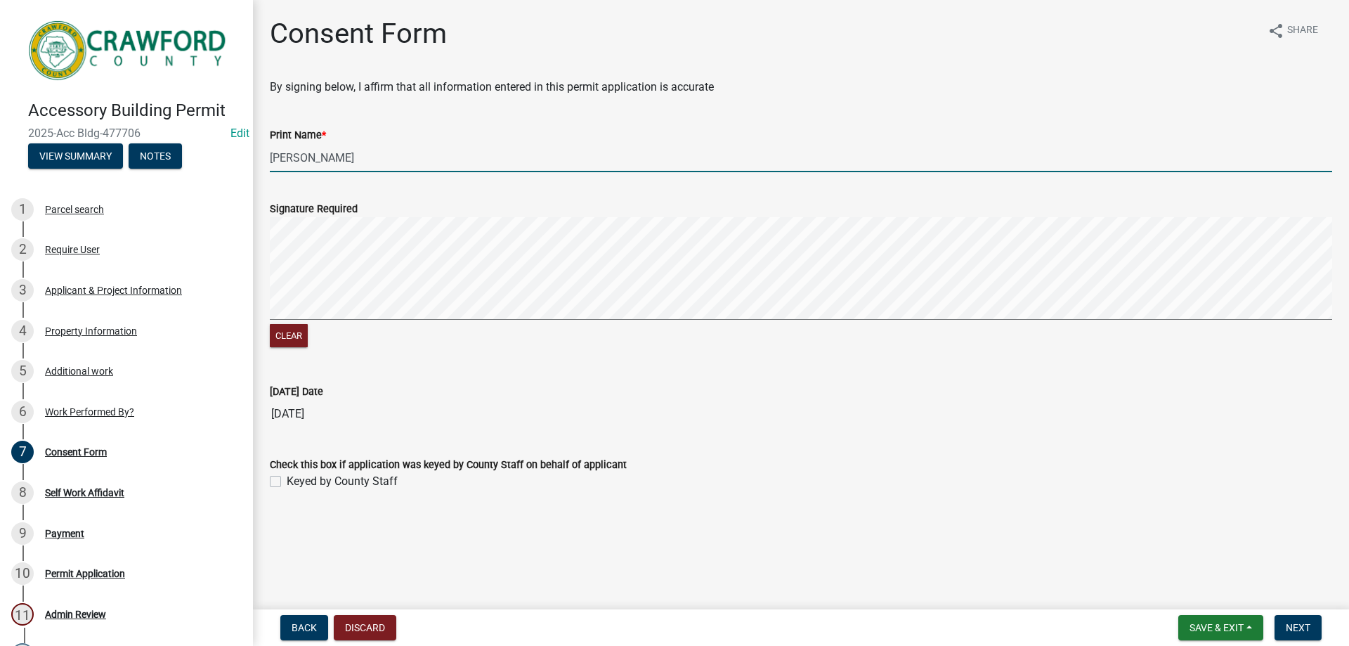
type input "Joseph Rhodes"
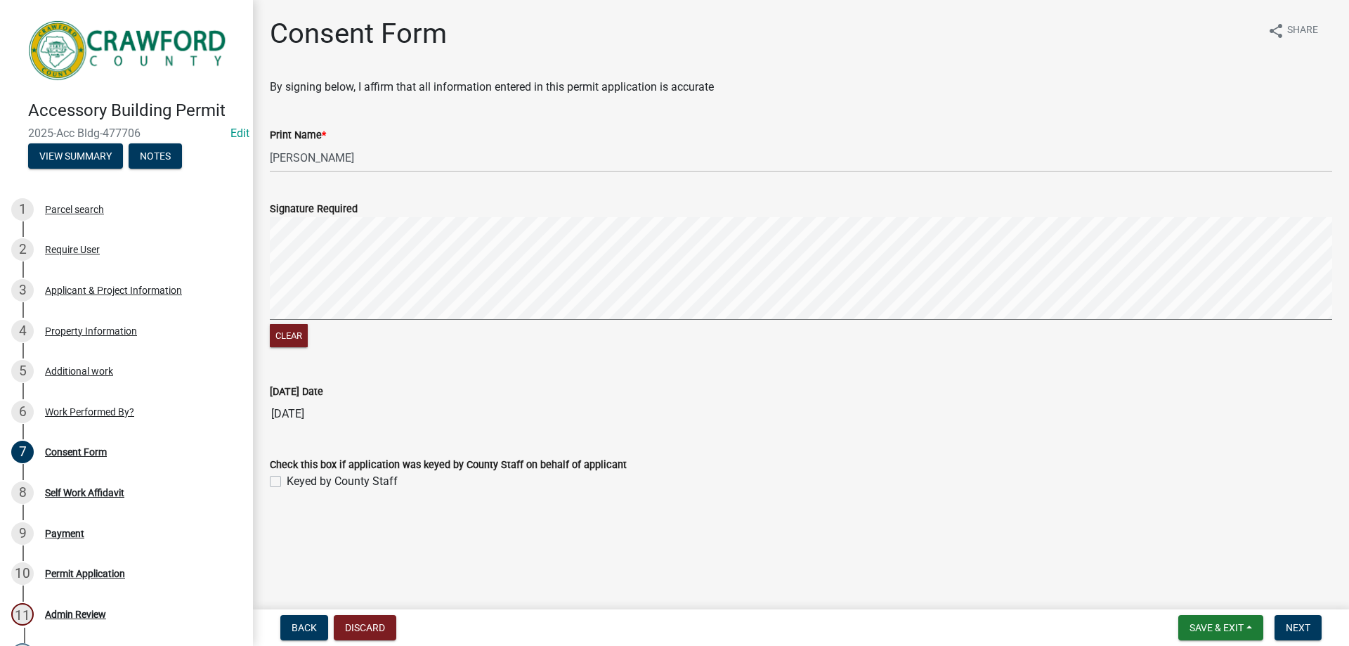
click at [287, 483] on label "Keyed by County Staff" at bounding box center [342, 481] width 111 height 17
click at [287, 482] on input "Keyed by County Staff" at bounding box center [291, 477] width 9 height 9
checkbox input "true"
click at [1293, 625] on span "Next" at bounding box center [1298, 627] width 25 height 11
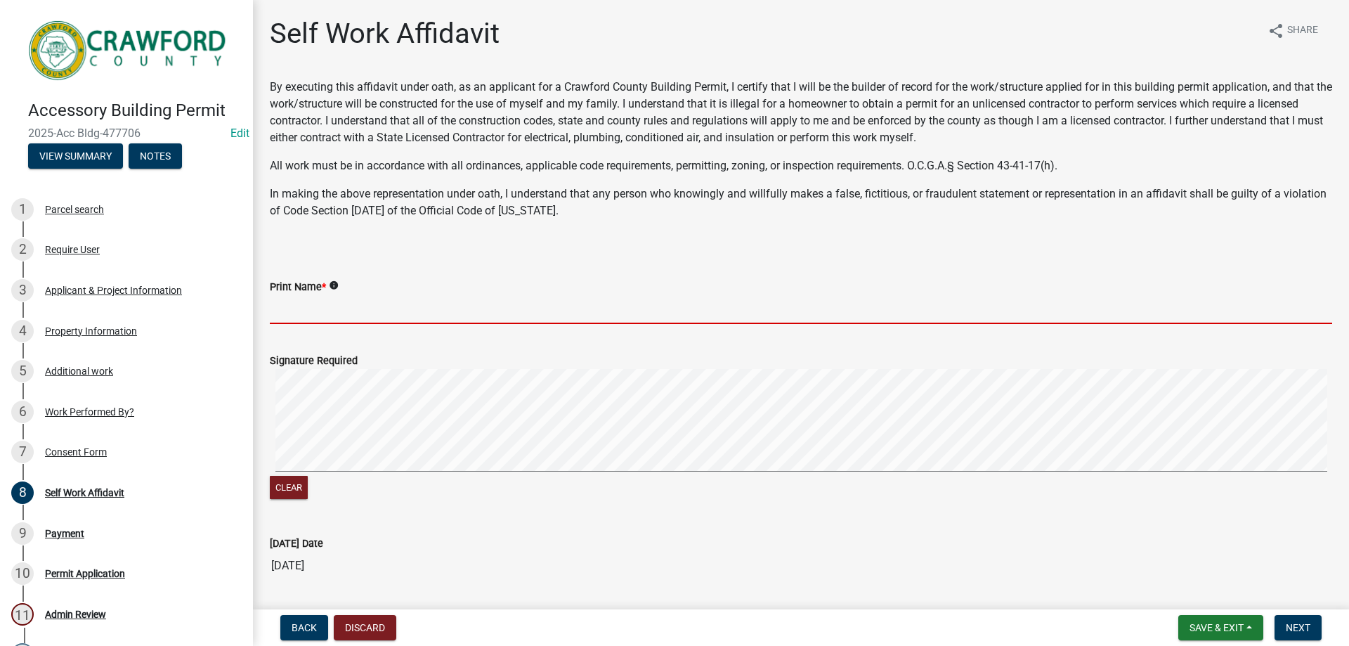
click at [395, 313] on input "Print Name *" at bounding box center [801, 309] width 1062 height 29
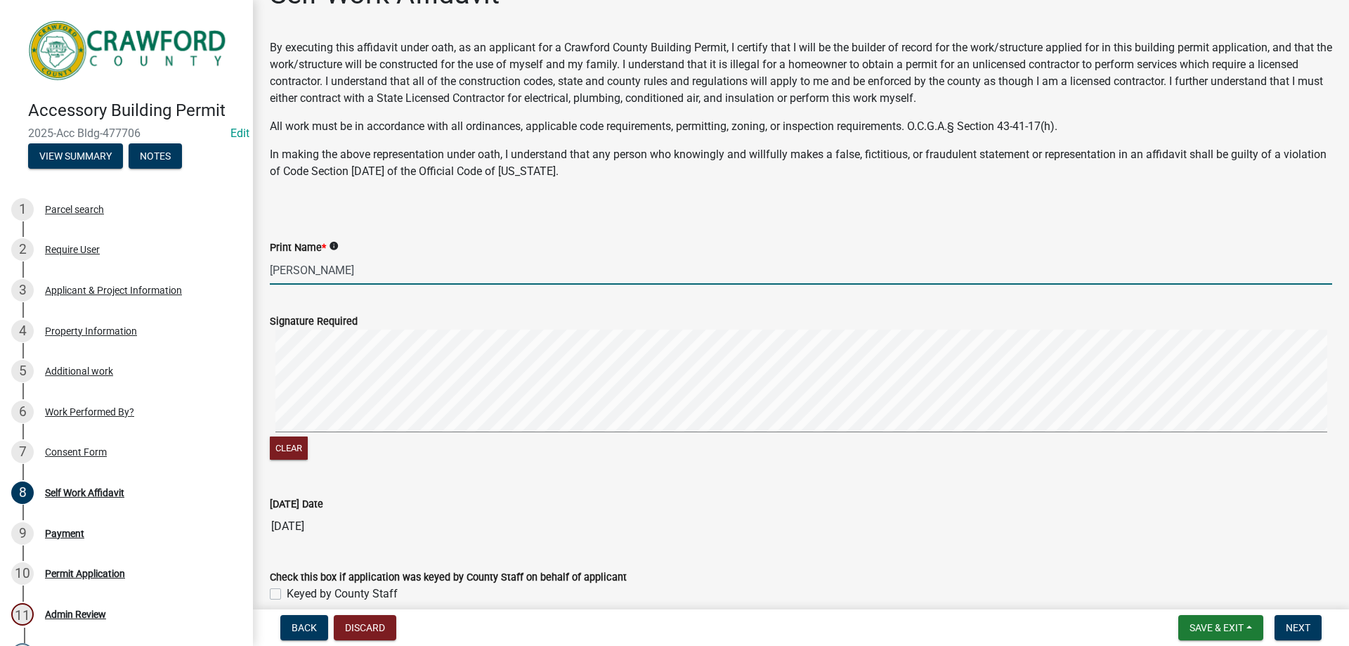
scroll to position [105, 0]
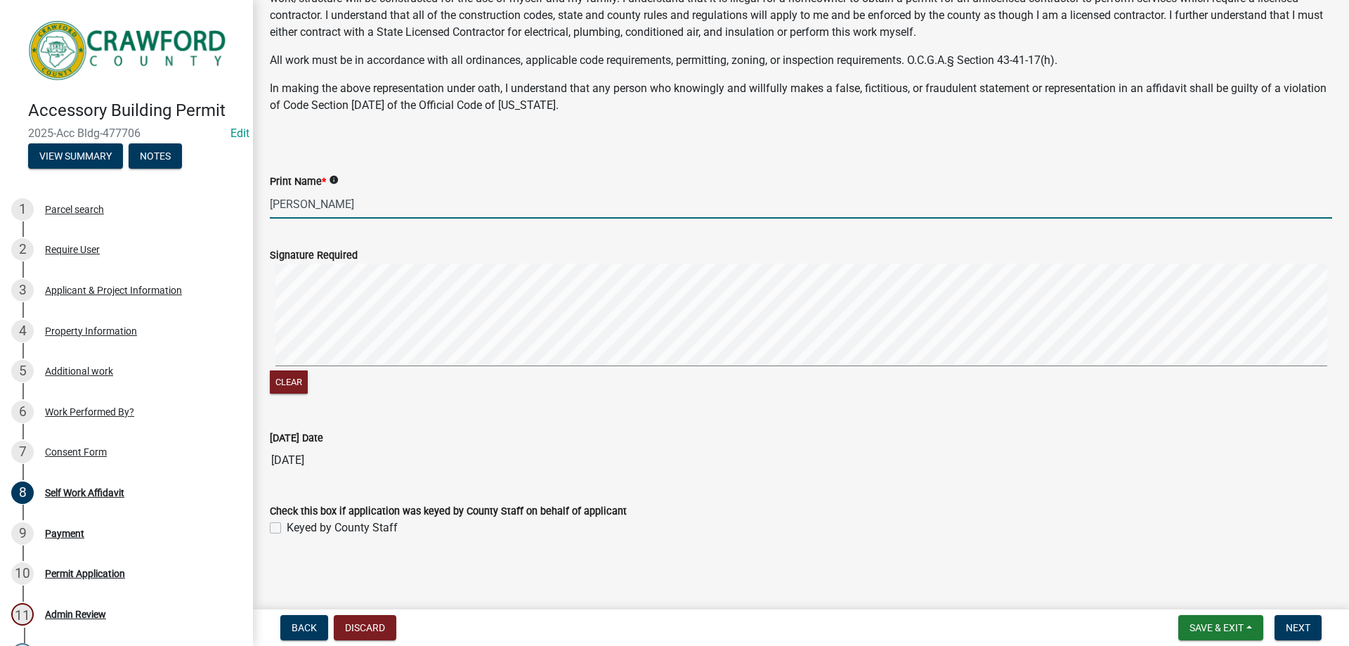
type input "Joseph Rhodes"
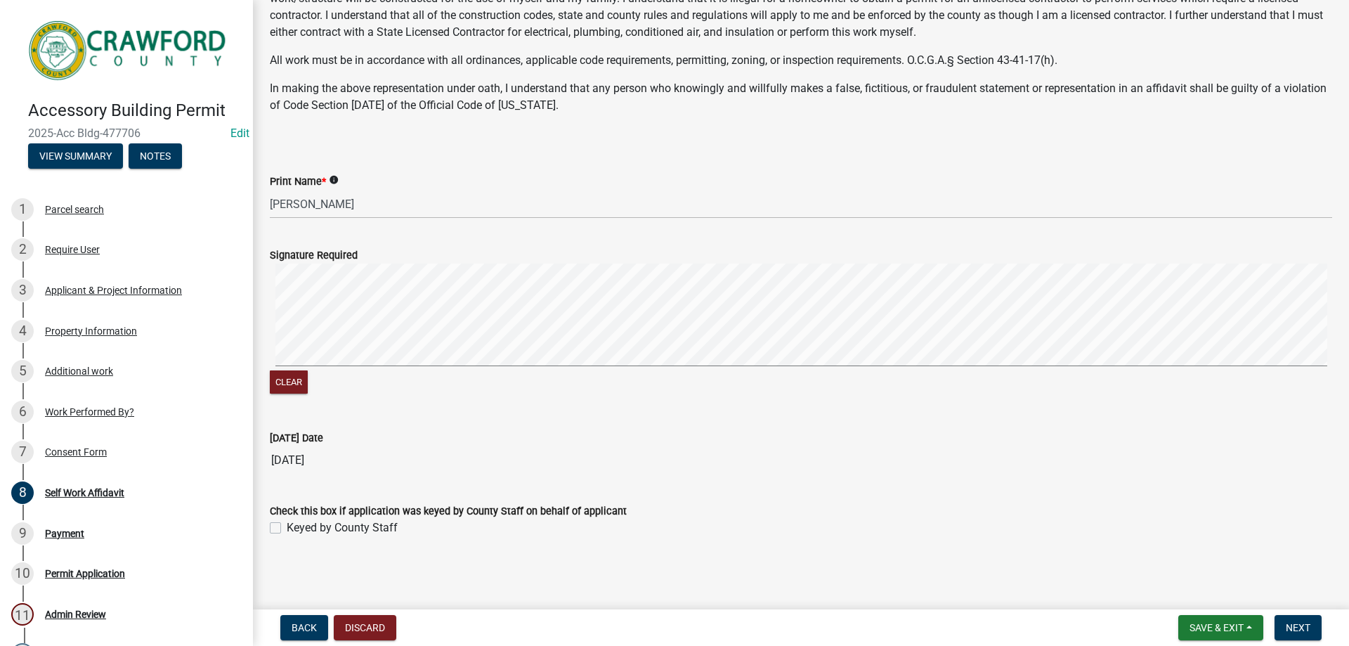
click at [287, 527] on label "Keyed by County Staff" at bounding box center [342, 527] width 111 height 17
click at [287, 527] on input "Keyed by County Staff" at bounding box center [291, 523] width 9 height 9
checkbox input "true"
click at [1304, 622] on span "Next" at bounding box center [1298, 627] width 25 height 11
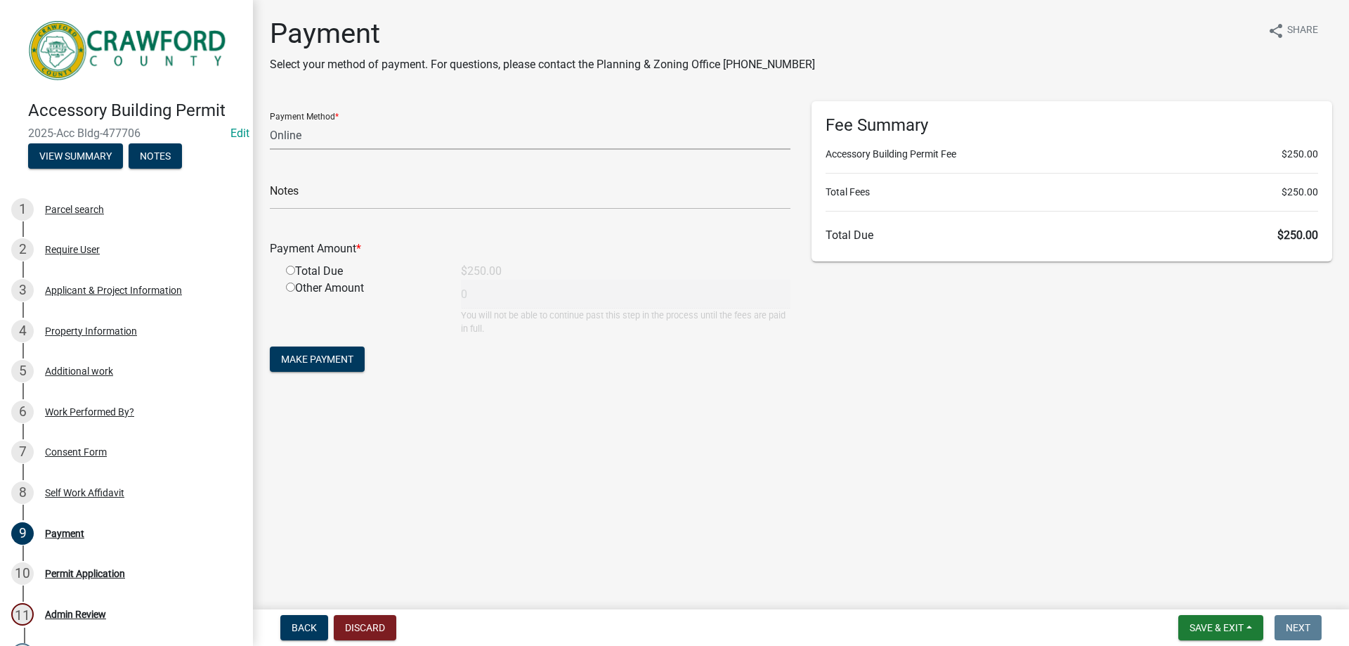
click at [339, 136] on select "Credit Card POS Check Cash Online" at bounding box center [530, 135] width 521 height 29
select select "1: 0"
click at [270, 121] on select "Credit Card POS Check Cash Online" at bounding box center [530, 135] width 521 height 29
click at [288, 272] on input "radio" at bounding box center [290, 270] width 9 height 9
radio input "true"
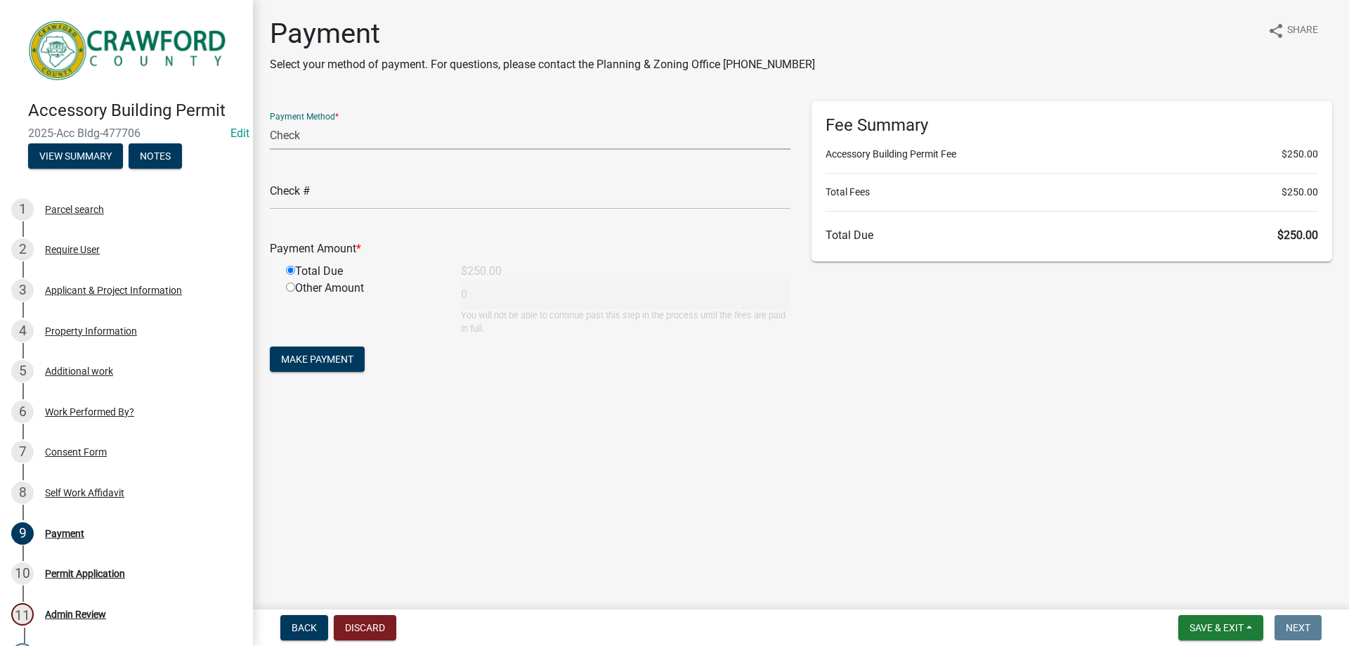
type input "250"
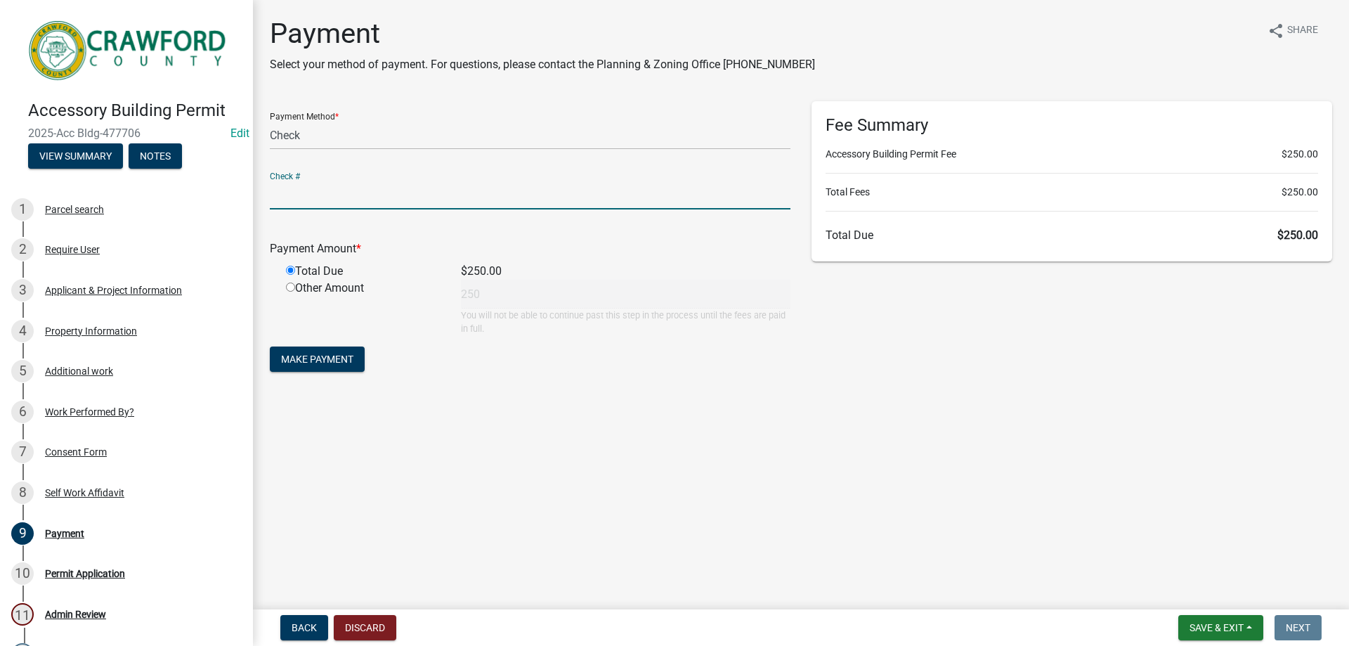
click at [362, 192] on input "text" at bounding box center [530, 195] width 521 height 29
type input "1085"
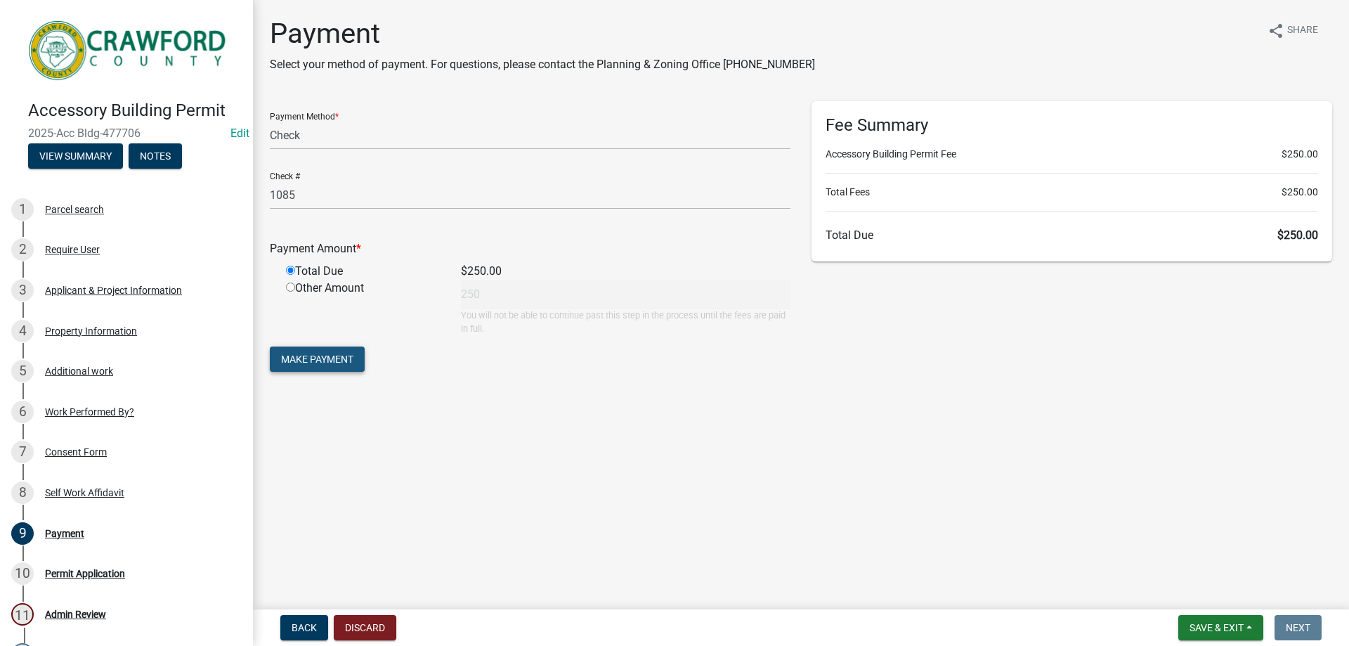
click at [337, 357] on span "Make Payment" at bounding box center [317, 358] width 72 height 11
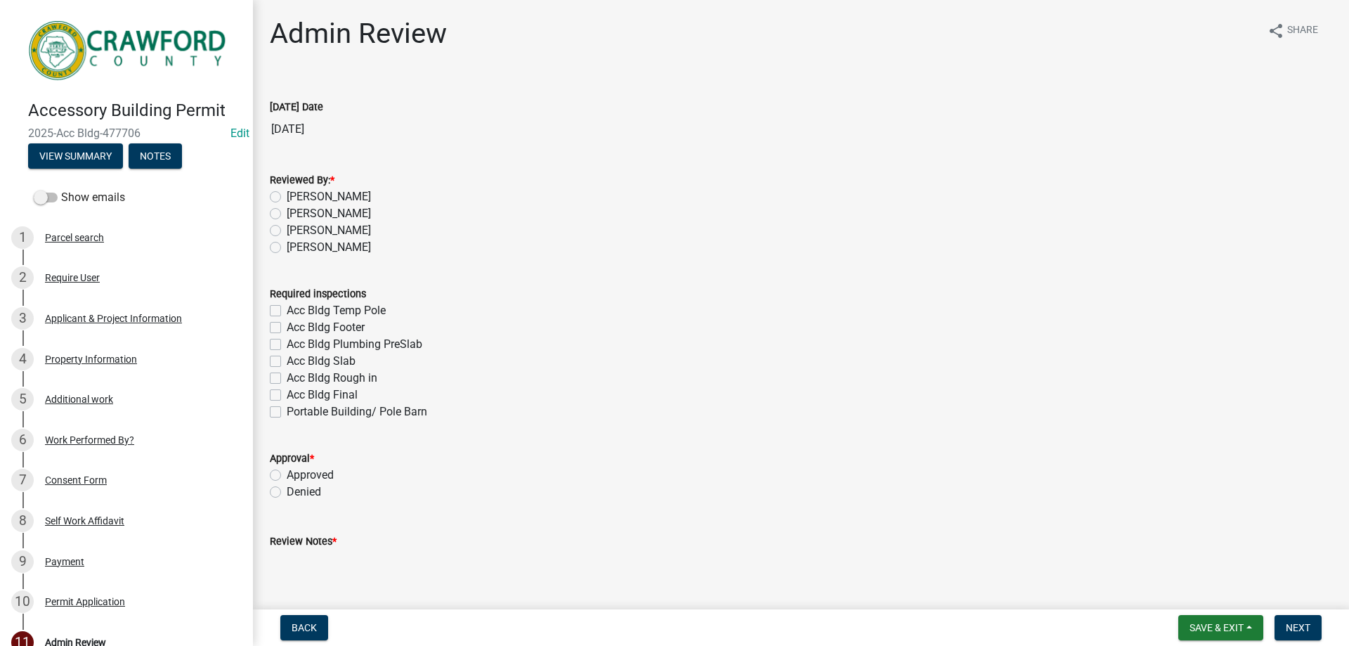
click at [287, 195] on label "[PERSON_NAME]" at bounding box center [329, 196] width 84 height 17
click at [287, 195] on input "[PERSON_NAME]" at bounding box center [291, 192] width 9 height 9
radio input "true"
click at [287, 392] on label "Acc Bldg Final" at bounding box center [322, 394] width 71 height 17
click at [287, 392] on input "Acc Bldg Final" at bounding box center [291, 390] width 9 height 9
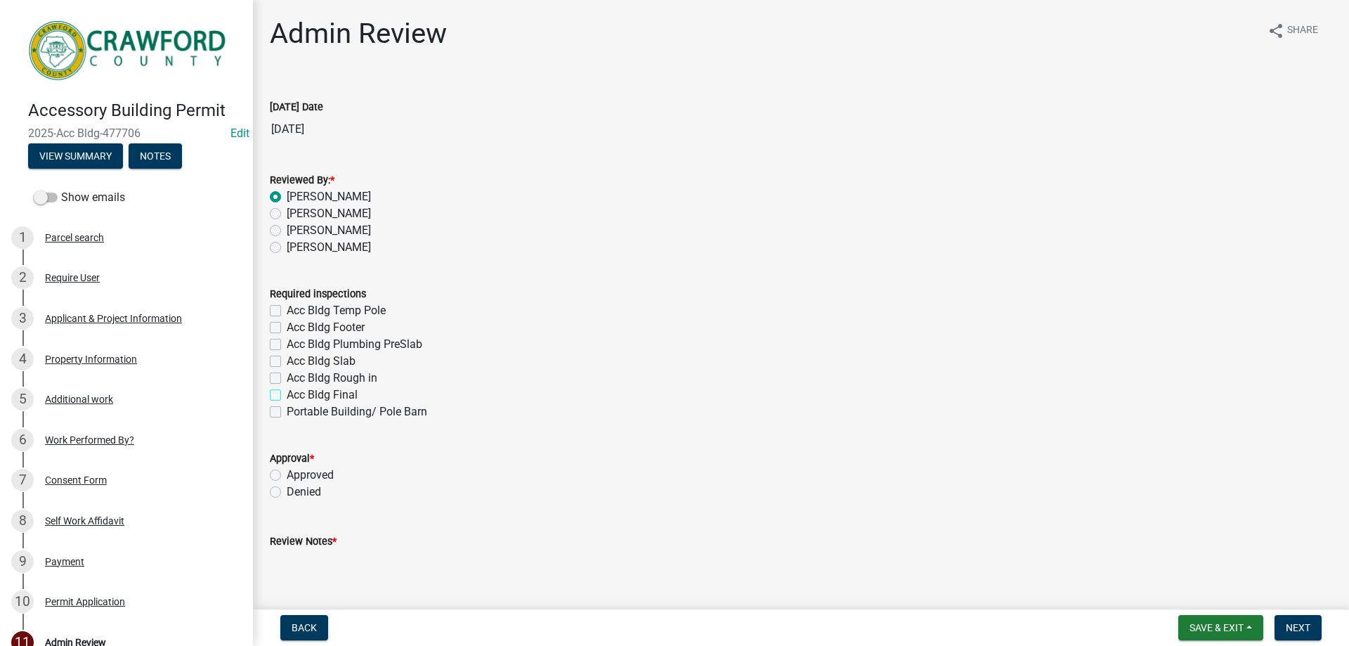
checkbox input "true"
checkbox input "false"
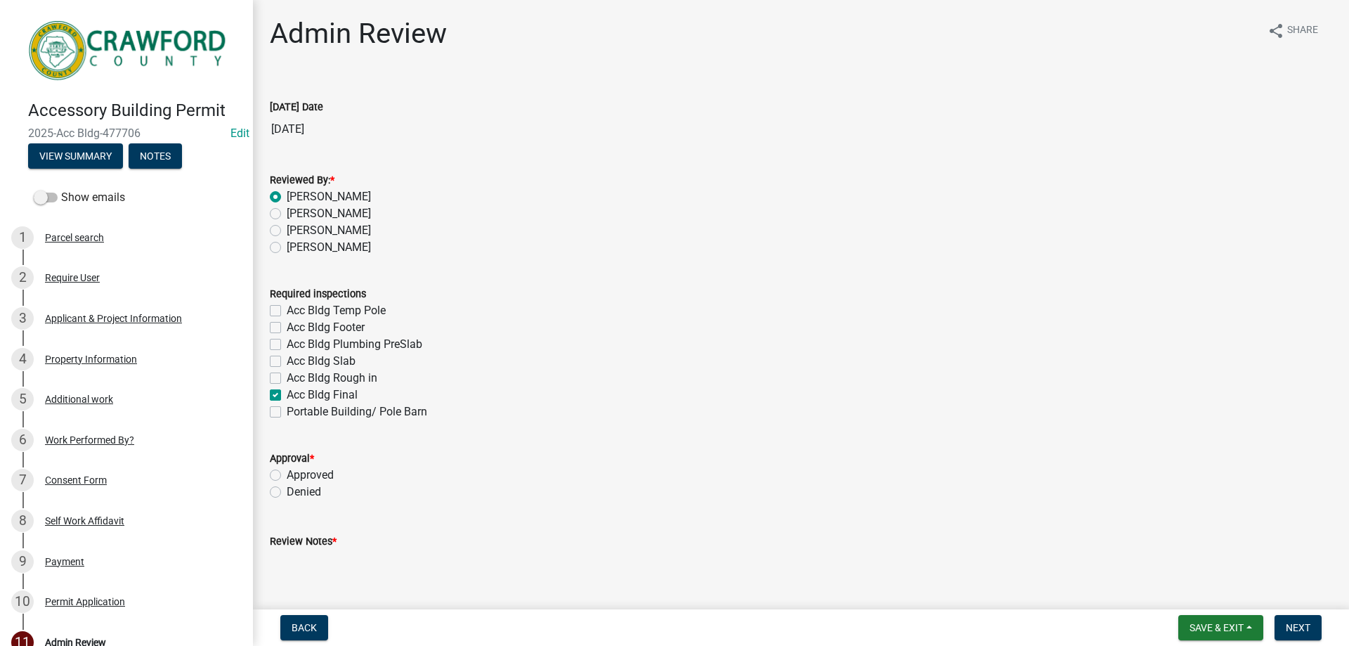
checkbox input "false"
checkbox input "true"
checkbox input "false"
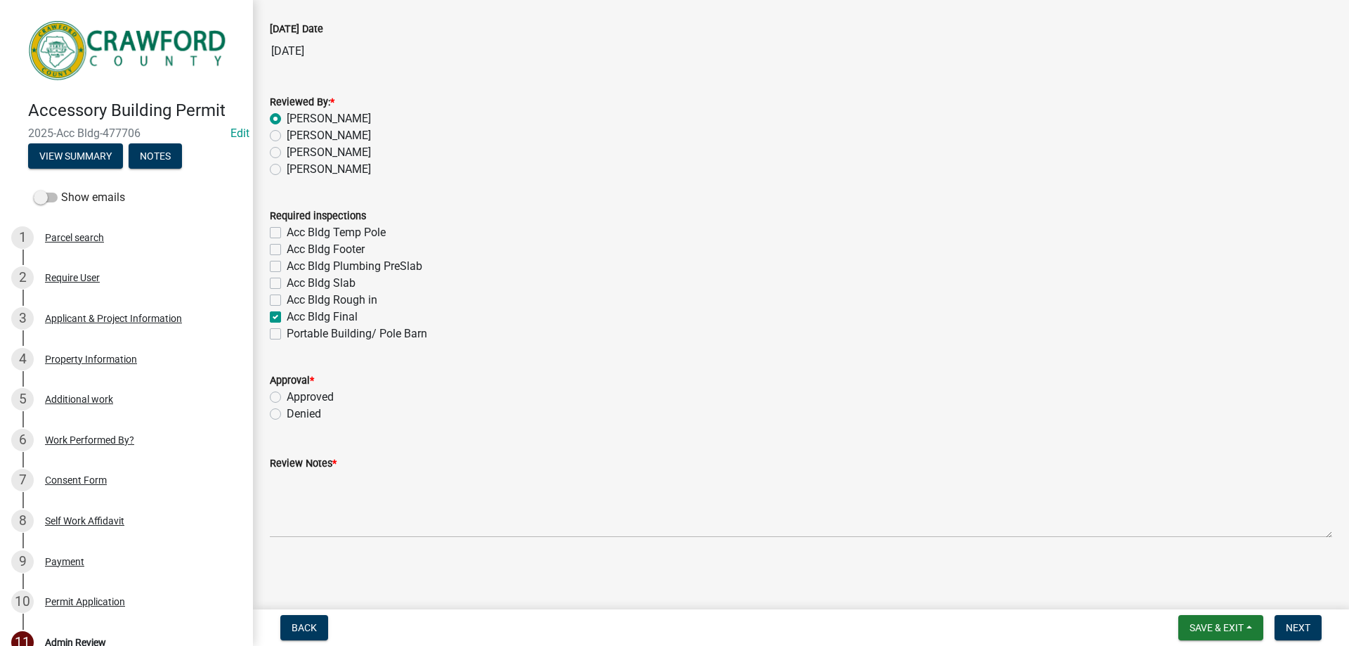
click at [287, 399] on label "Approved" at bounding box center [310, 396] width 47 height 17
click at [287, 398] on input "Approved" at bounding box center [291, 392] width 9 height 9
radio input "true"
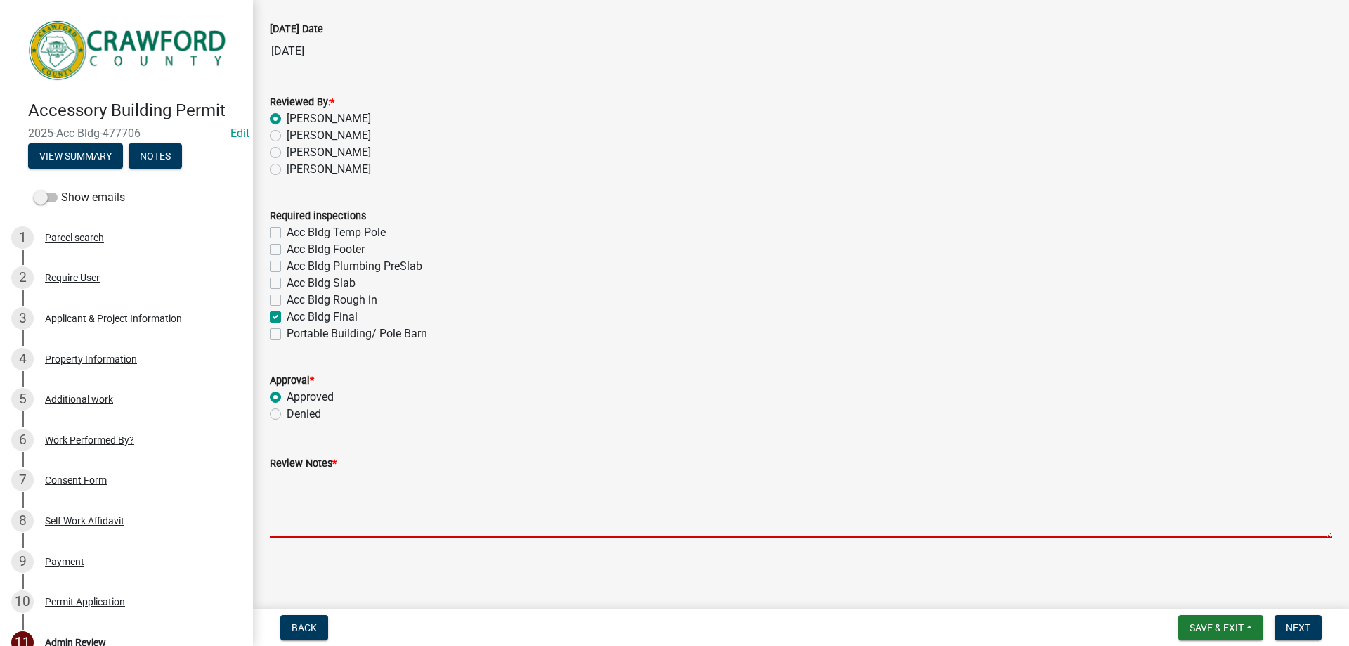
click at [365, 504] on textarea "Review Notes *" at bounding box center [801, 504] width 1062 height 66
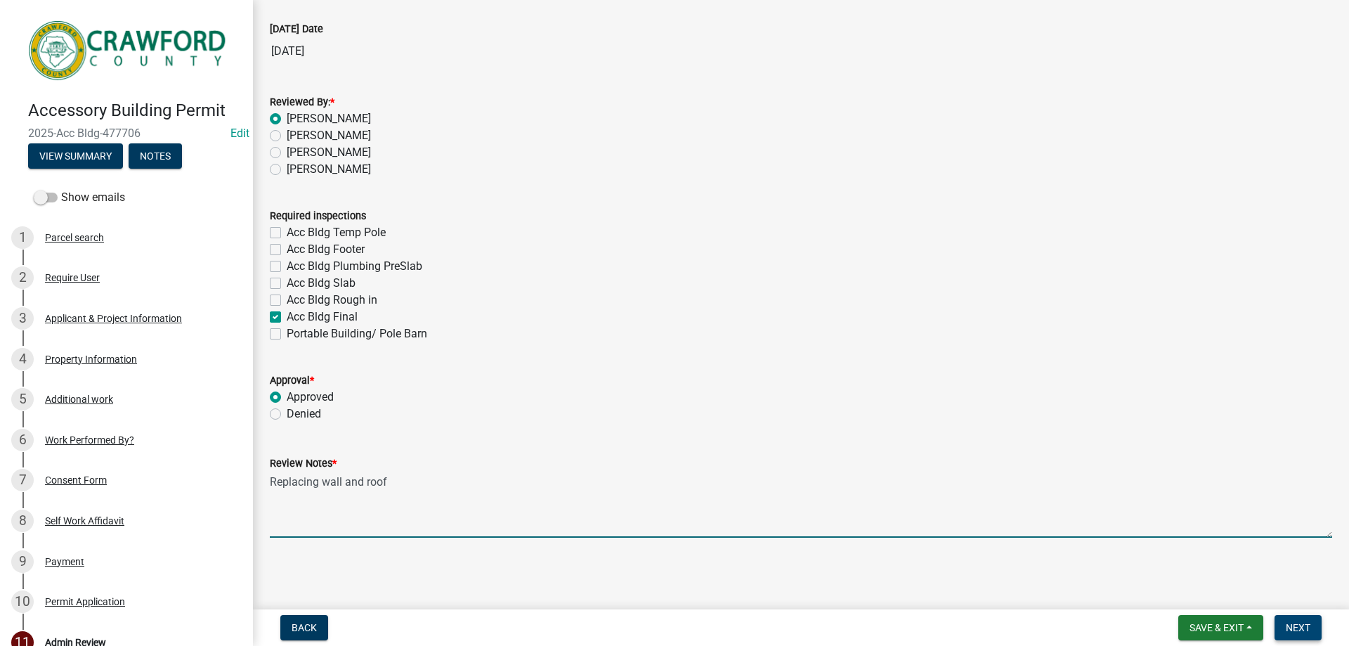
type textarea "Replacing wall and roof"
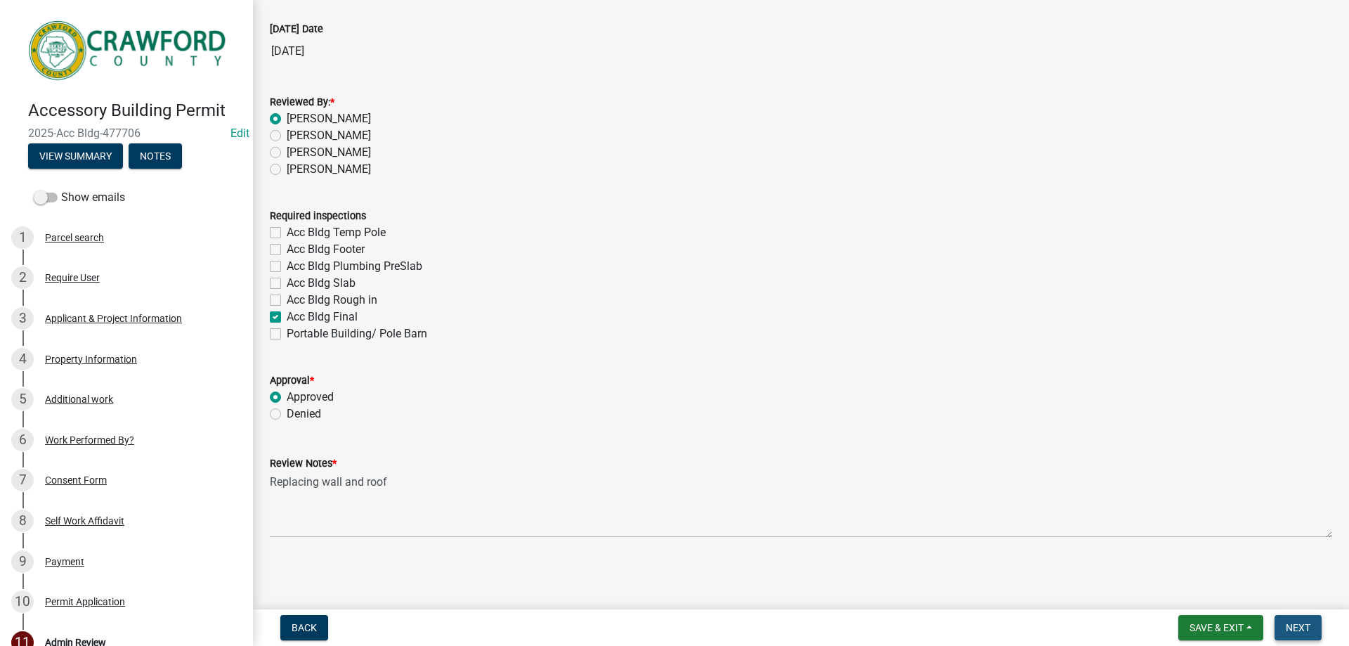
click at [1307, 630] on span "Next" at bounding box center [1298, 627] width 25 height 11
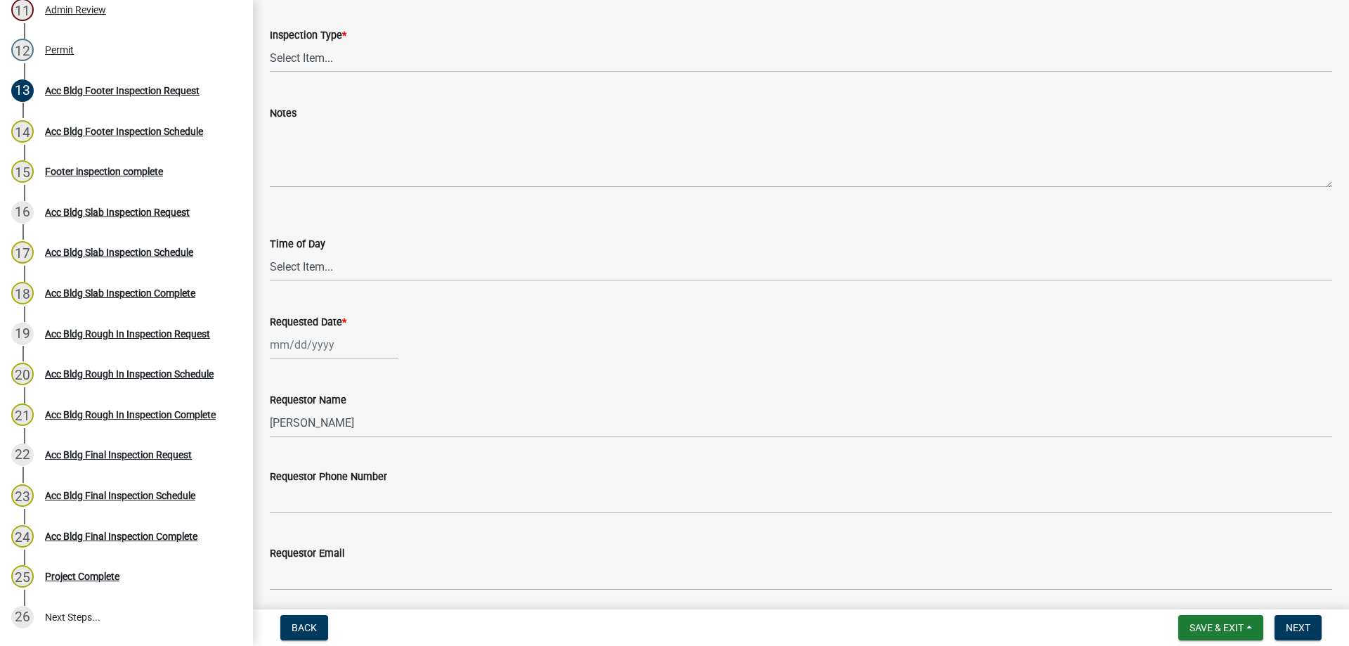
scroll to position [1, 0]
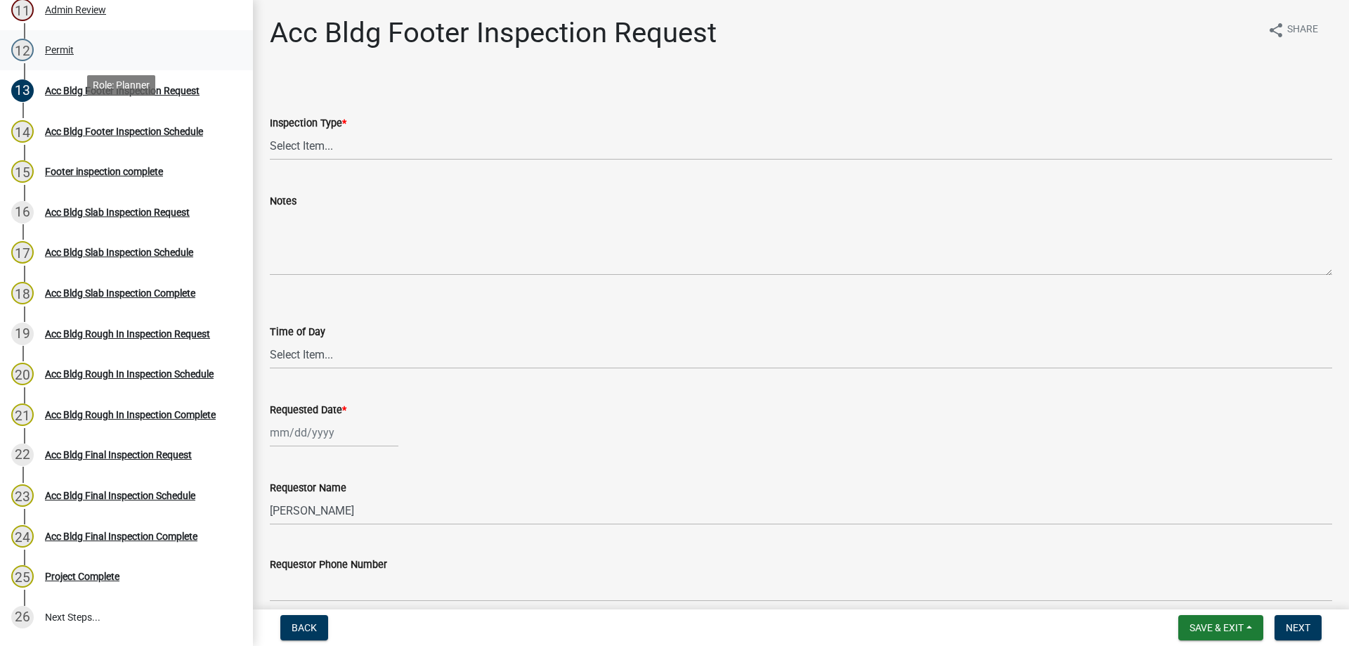
click at [57, 48] on div "Permit" at bounding box center [59, 50] width 29 height 10
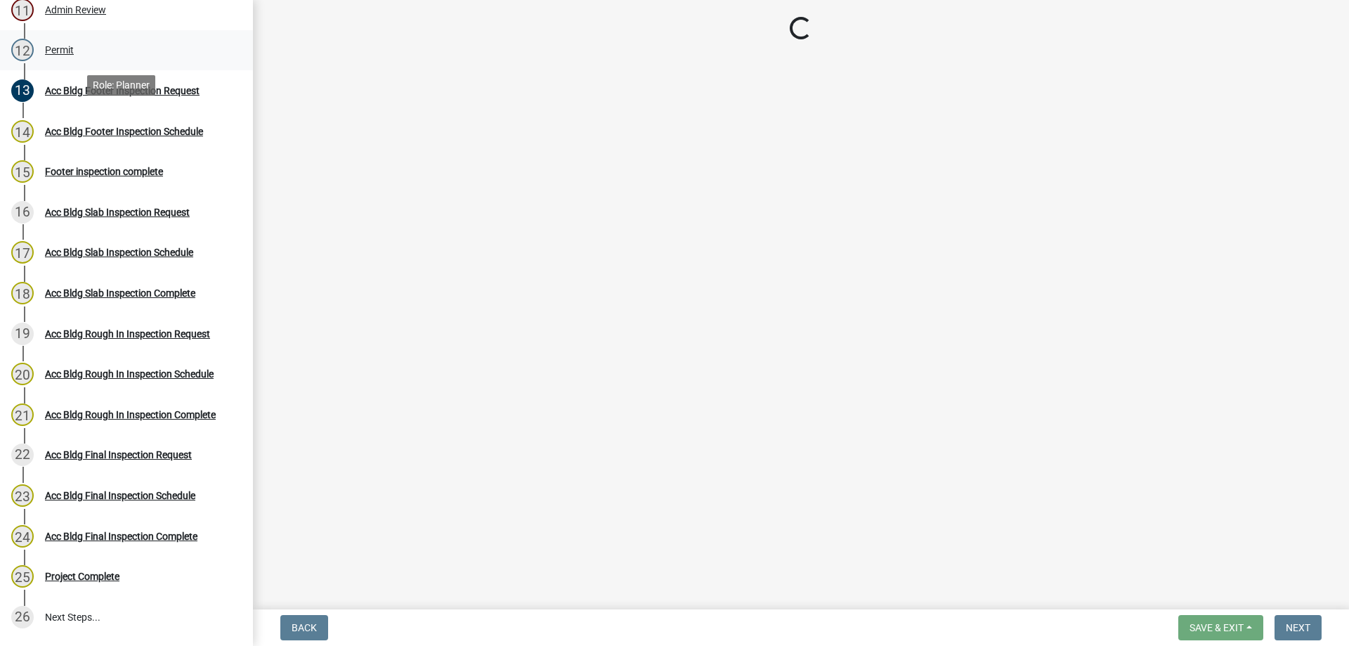
scroll to position [0, 0]
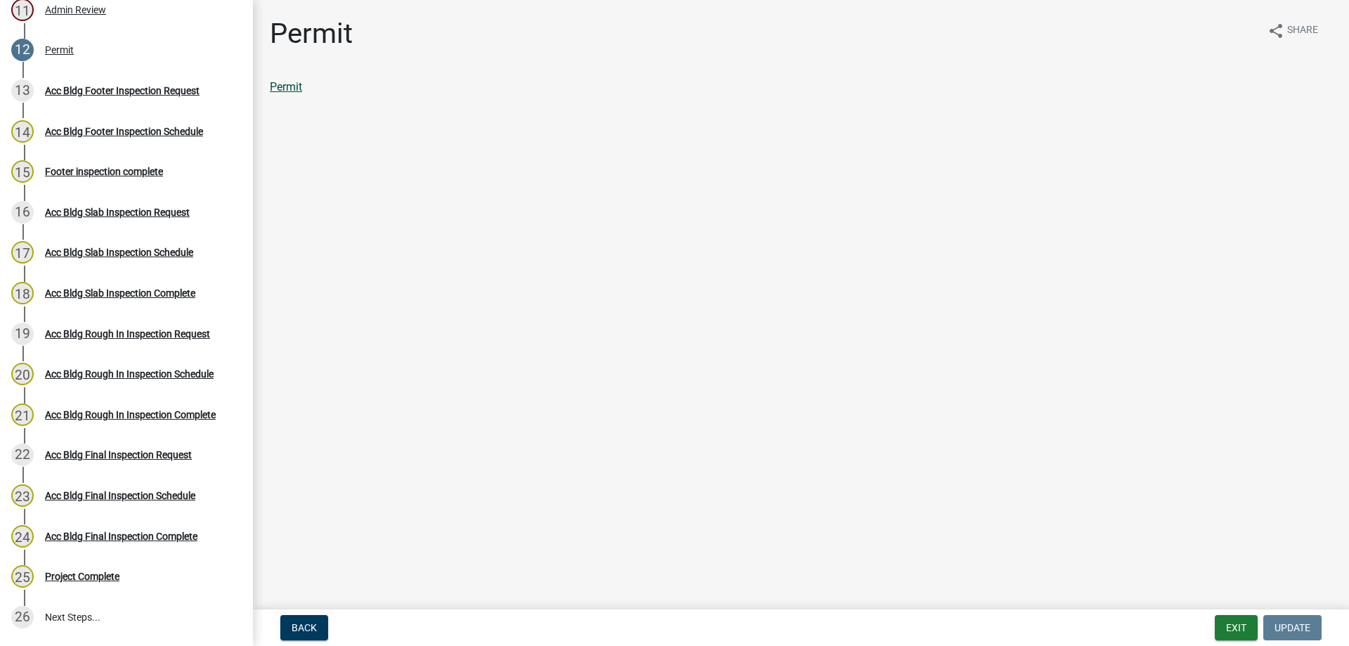
click at [287, 92] on link "Permit" at bounding box center [286, 86] width 32 height 13
